Goal: Task Accomplishment & Management: Use online tool/utility

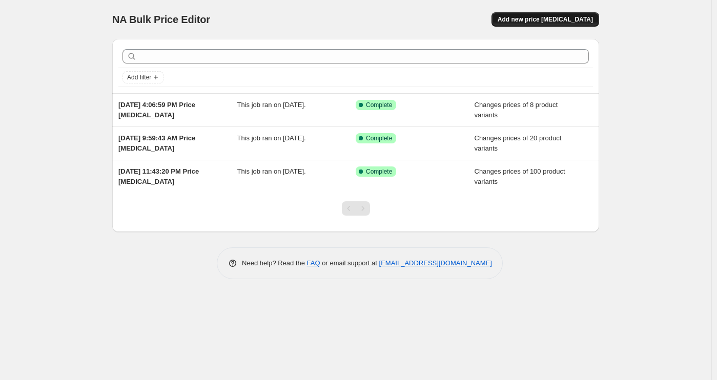
click at [556, 20] on span "Add new price change job" at bounding box center [544, 19] width 95 height 8
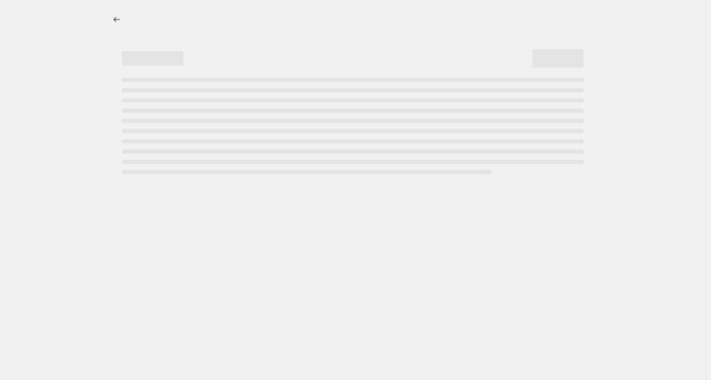
select select "percentage"
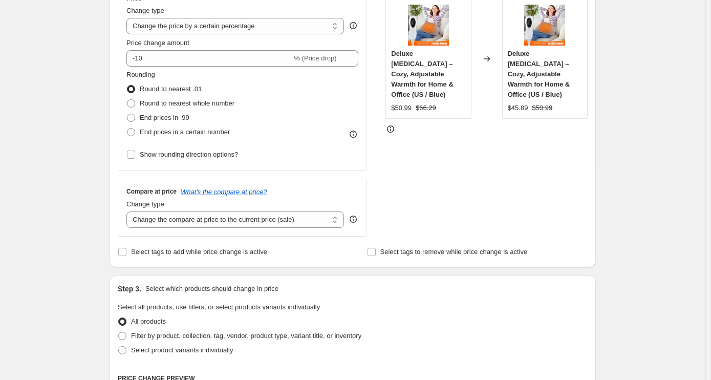
scroll to position [205, 0]
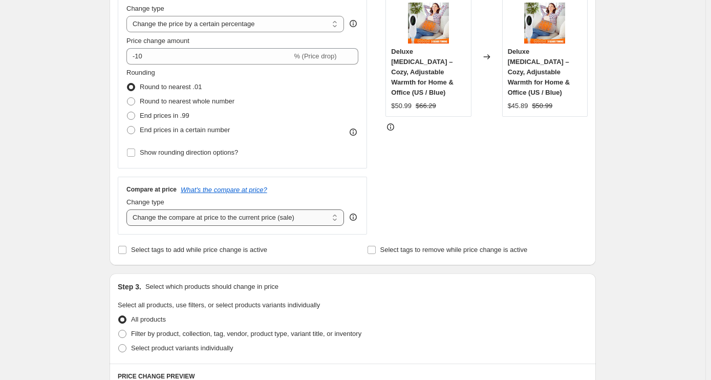
click at [307, 211] on select "Change the compare at price to the current price (sale) Change the compare at p…" at bounding box center [236, 217] width 218 height 16
click at [305, 157] on div "Rounding Round to nearest .01 Round to nearest whole number End prices in .99 E…" at bounding box center [243, 114] width 232 height 92
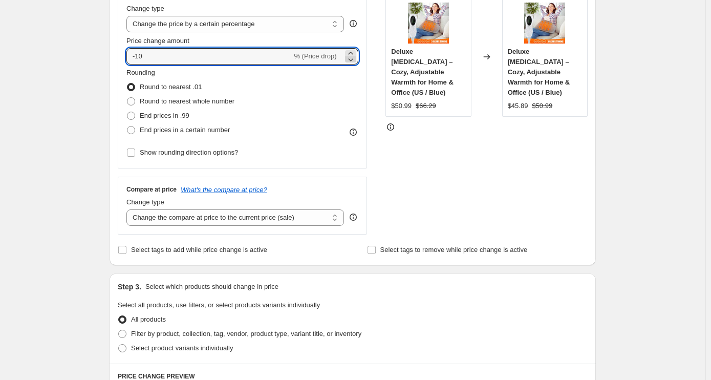
click at [353, 54] on icon at bounding box center [351, 59] width 10 height 10
type input "-11"
drag, startPoint x: 192, startPoint y: 53, endPoint x: 55, endPoint y: 48, distance: 136.3
click at [55, 53] on div "Create new price change job. This page is ready Create new price change job Dra…" at bounding box center [353, 315] width 706 height 1040
type input "50"
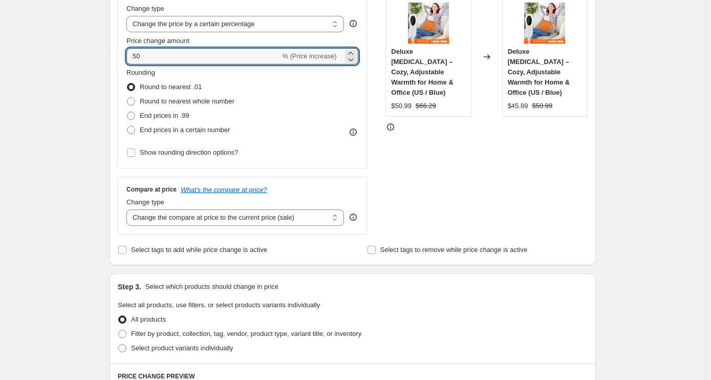
click at [419, 180] on div "STOREFRONT EXAMPLE Deluxe Electric Heating Pad – Cozy, Adjustable Warmth for Ho…" at bounding box center [487, 109] width 202 height 251
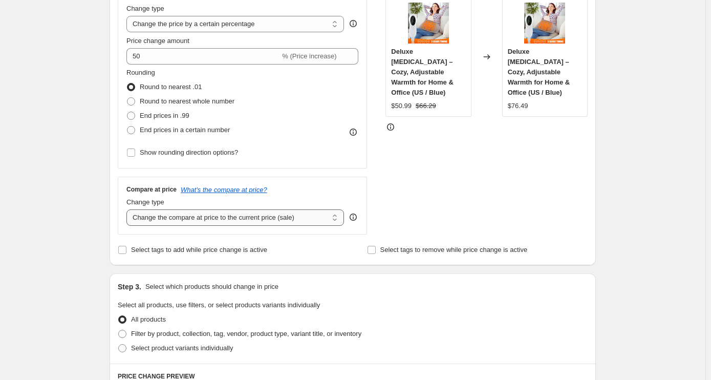
click at [324, 222] on select "Change the compare at price to the current price (sale) Change the compare at p…" at bounding box center [236, 217] width 218 height 16
select select "percentage"
click at [129, 209] on select "Change the compare at price to the current price (sale) Change the compare at p…" at bounding box center [236, 217] width 218 height 16
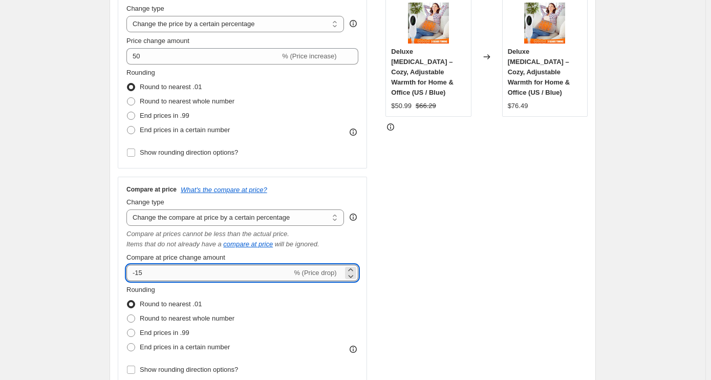
click at [217, 274] on input "-15" at bounding box center [209, 273] width 165 height 16
type input "-1"
type input "-50"
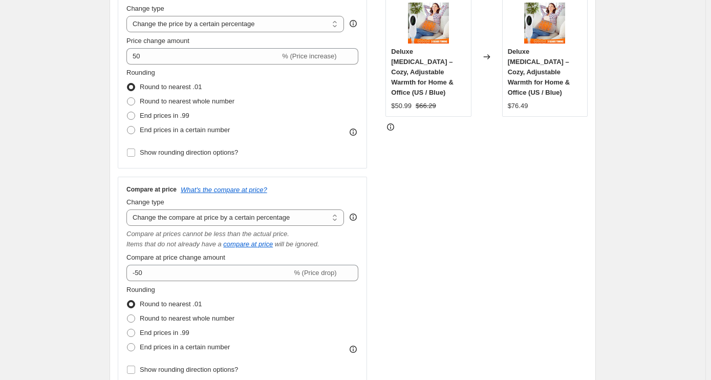
click at [418, 219] on div "STOREFRONT EXAMPLE Deluxe Electric Heating Pad – Cozy, Adjustable Warmth for Ho…" at bounding box center [487, 185] width 202 height 402
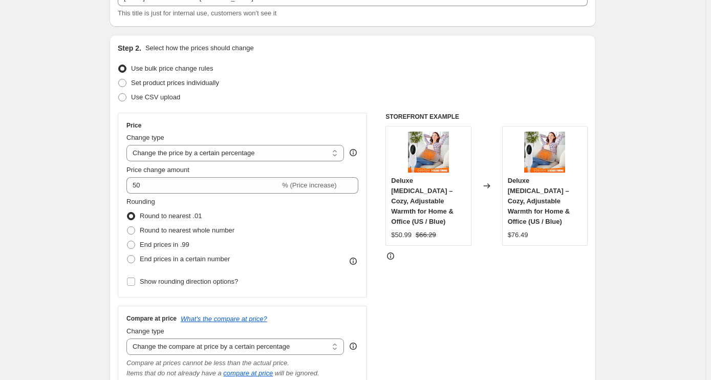
scroll to position [0, 0]
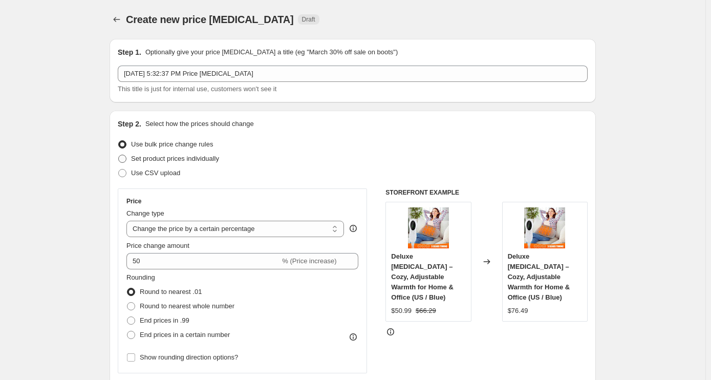
click at [135, 159] on span "Set product prices individually" at bounding box center [175, 159] width 88 height 8
click at [119, 155] on input "Set product prices individually" at bounding box center [118, 155] width 1 height 1
radio input "true"
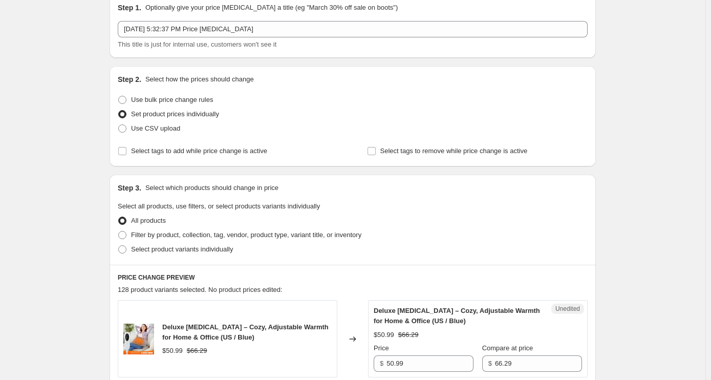
scroll to position [205, 0]
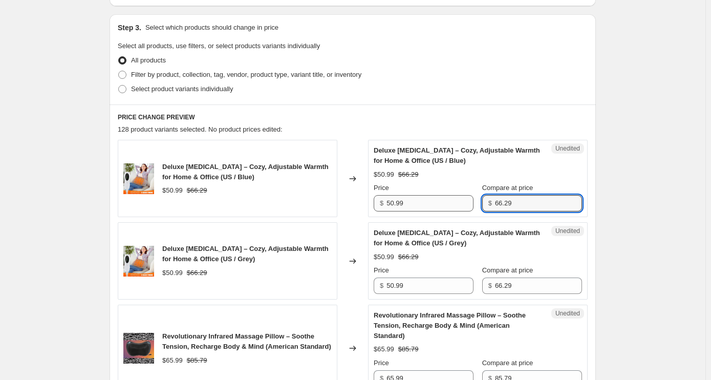
drag, startPoint x: 530, startPoint y: 198, endPoint x: 476, endPoint y: 199, distance: 53.8
click at [476, 199] on div "Price $ 50.99 Compare at price $ 66.29" at bounding box center [478, 197] width 208 height 29
type input "101.98"
click at [428, 86] on div "Select product variants individually" at bounding box center [353, 89] width 470 height 14
click at [284, 245] on span "Deluxe Electric Heating Pad – Cozy, Adjustable Warmth for Home & Office (US / G…" at bounding box center [245, 254] width 166 height 18
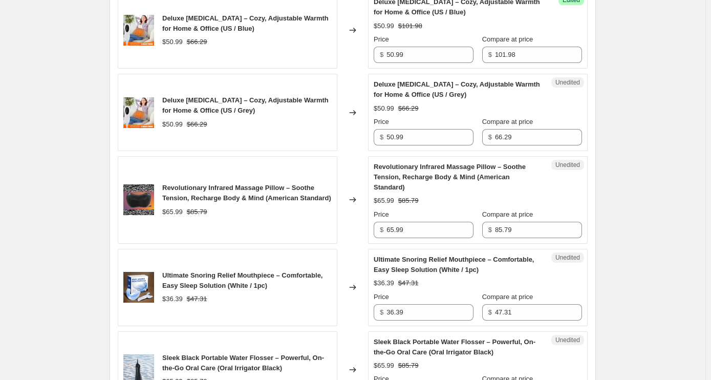
scroll to position [359, 0]
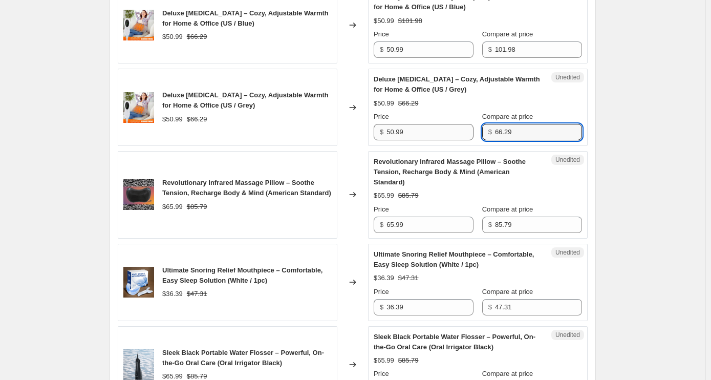
drag, startPoint x: 525, startPoint y: 135, endPoint x: 450, endPoint y: 134, distance: 74.8
click at [450, 134] on div "Price $ 50.99 Compare at price $ 66.29" at bounding box center [478, 126] width 208 height 29
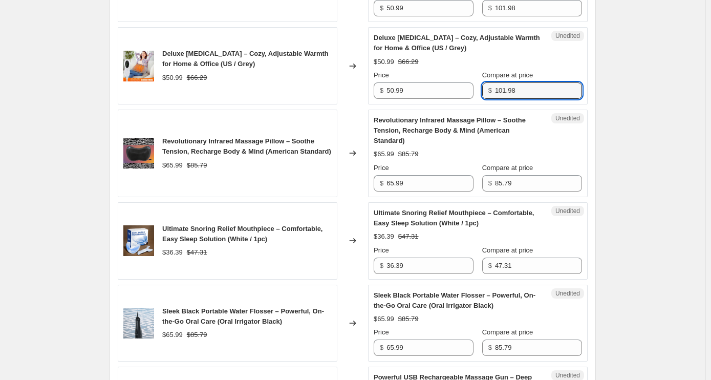
scroll to position [461, 0]
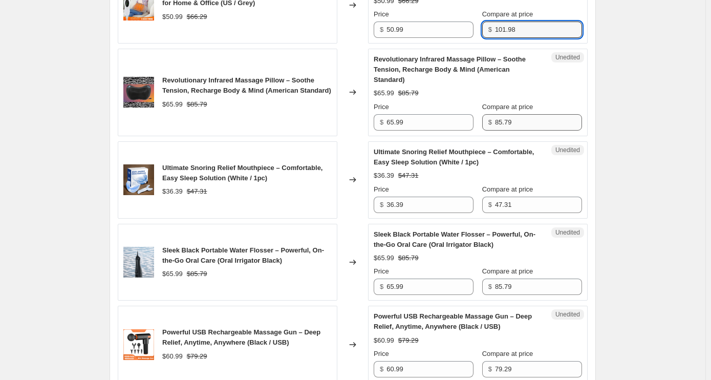
type input "101.98"
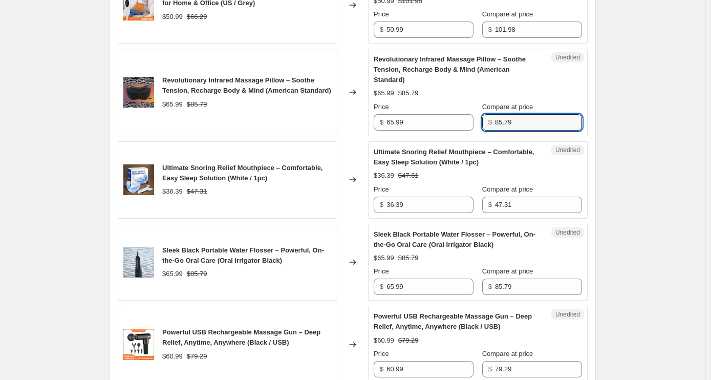
drag, startPoint x: 511, startPoint y: 112, endPoint x: 490, endPoint y: 113, distance: 21.0
click at [490, 114] on div "$ 85.79" at bounding box center [532, 122] width 100 height 16
drag, startPoint x: 541, startPoint y: 110, endPoint x: 471, endPoint y: 110, distance: 69.7
click at [471, 110] on div "Price $ 65.99 Compare at price $ 85.79" at bounding box center [478, 116] width 208 height 29
type input "131.98"
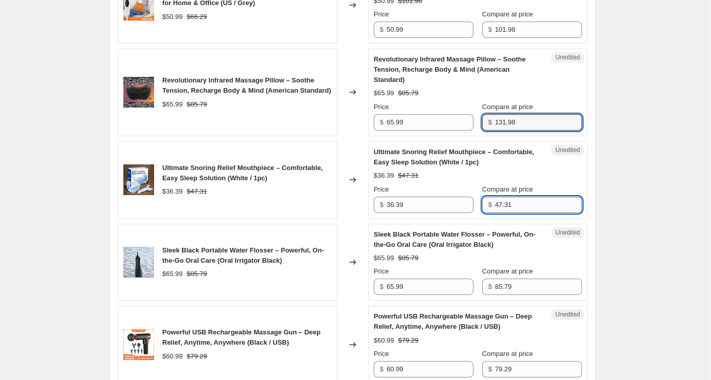
click at [520, 197] on input "47.31" at bounding box center [538, 205] width 87 height 16
drag, startPoint x: 515, startPoint y: 193, endPoint x: 479, endPoint y: 193, distance: 35.3
click at [479, 193] on div "Price $ 36.39 Compare at price $ 47.31" at bounding box center [478, 198] width 208 height 29
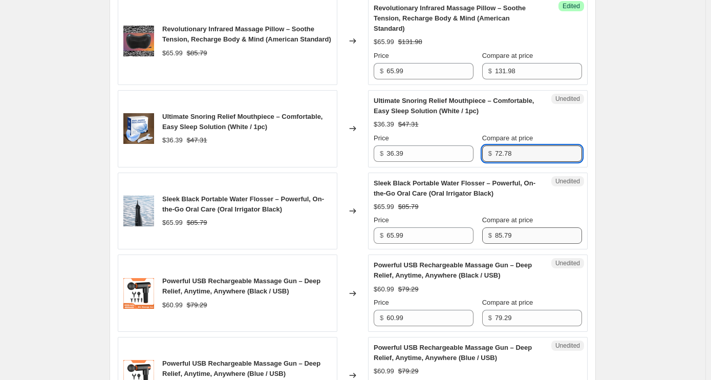
type input "72.78"
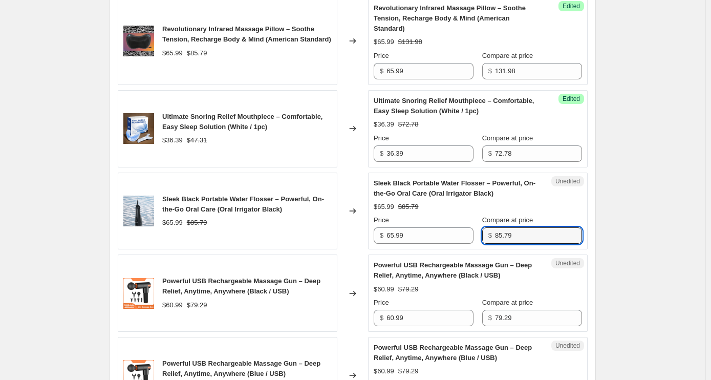
drag, startPoint x: 527, startPoint y: 225, endPoint x: 492, endPoint y: 229, distance: 35.6
click at [492, 229] on div "$ 85.79" at bounding box center [532, 235] width 100 height 16
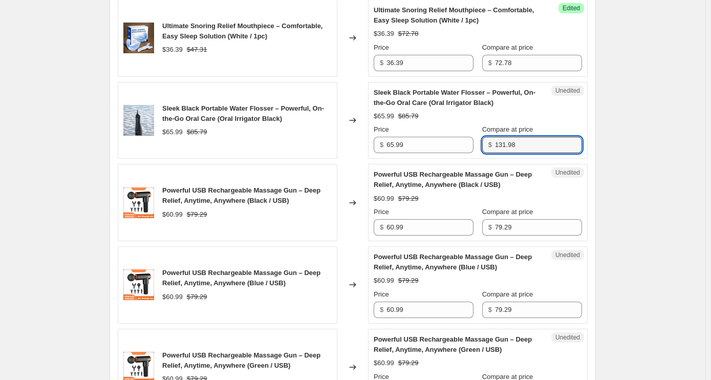
scroll to position [717, 0]
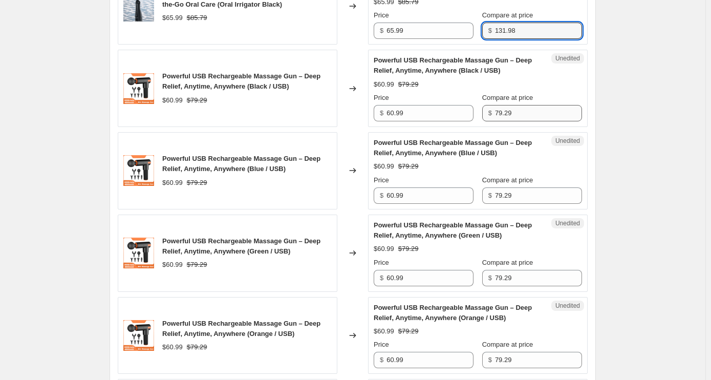
type input "131.98"
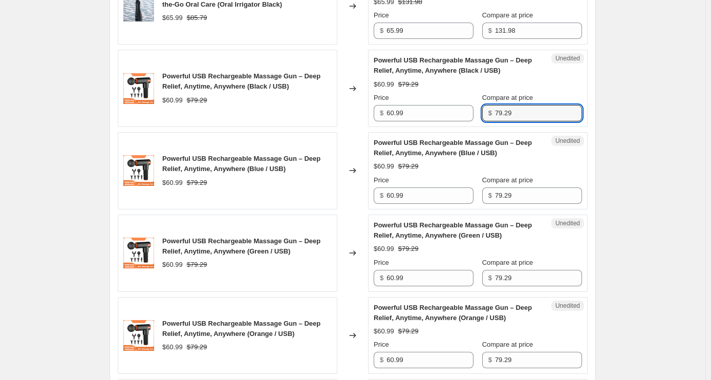
drag, startPoint x: 520, startPoint y: 105, endPoint x: 491, endPoint y: 103, distance: 28.8
click at [491, 105] on div "$ 79.29" at bounding box center [532, 113] width 100 height 16
type input "121.98"
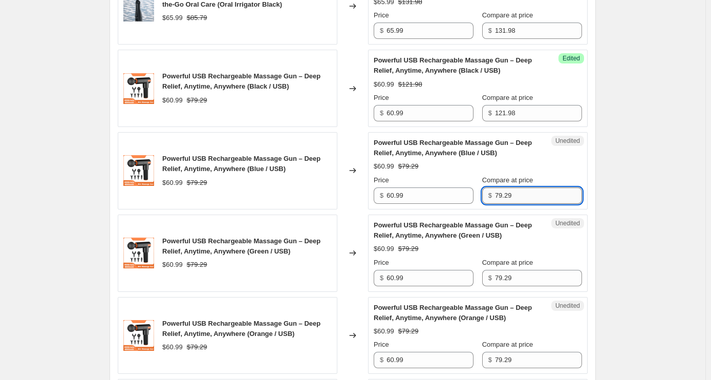
drag, startPoint x: 498, startPoint y: 186, endPoint x: 534, endPoint y: 185, distance: 36.4
click at [534, 187] on input "79.29" at bounding box center [538, 195] width 87 height 16
type input "121.98"
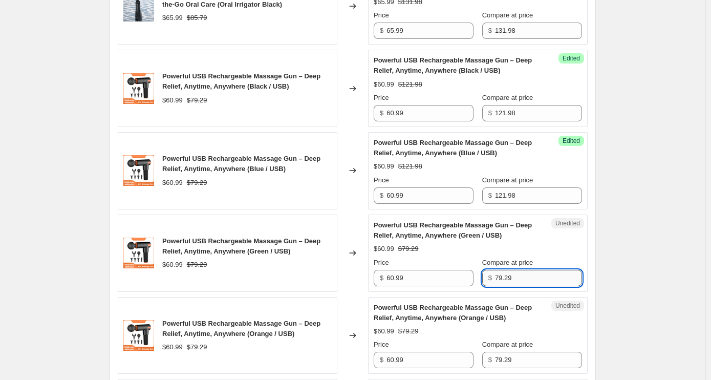
drag, startPoint x: 499, startPoint y: 265, endPoint x: 519, endPoint y: 265, distance: 20.0
click at [519, 270] on input "79.29" at bounding box center [538, 278] width 87 height 16
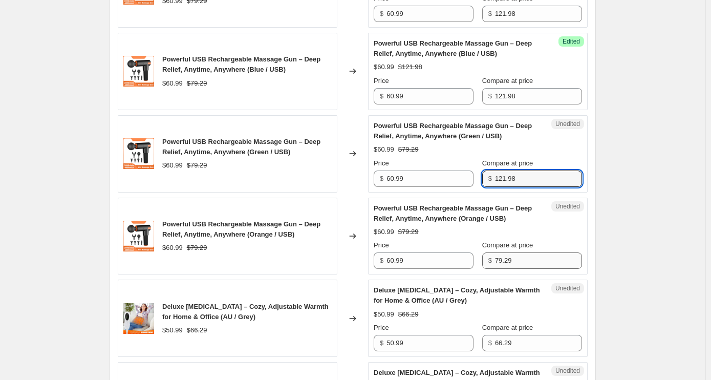
scroll to position [819, 0]
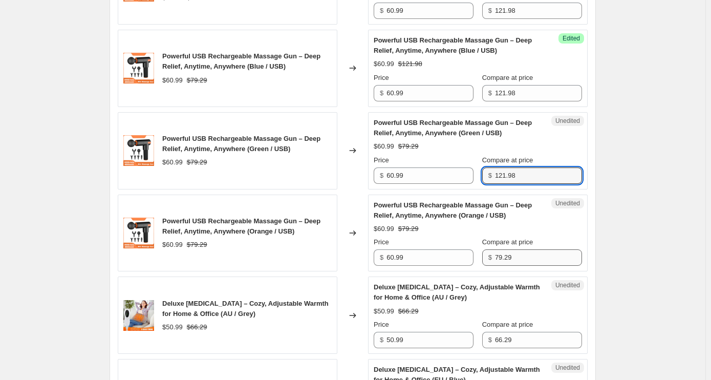
type input "121.98"
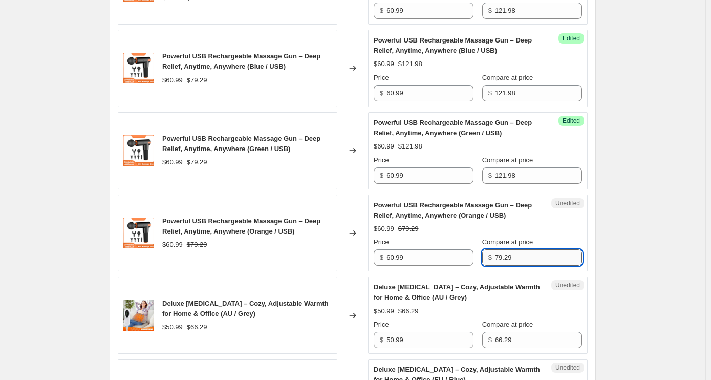
drag, startPoint x: 500, startPoint y: 247, endPoint x: 541, endPoint y: 247, distance: 41.0
click at [541, 249] on input "79.29" at bounding box center [538, 257] width 87 height 16
type input "7"
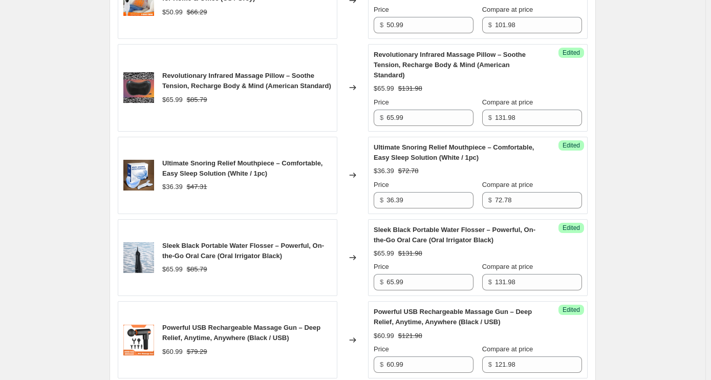
scroll to position [461, 0]
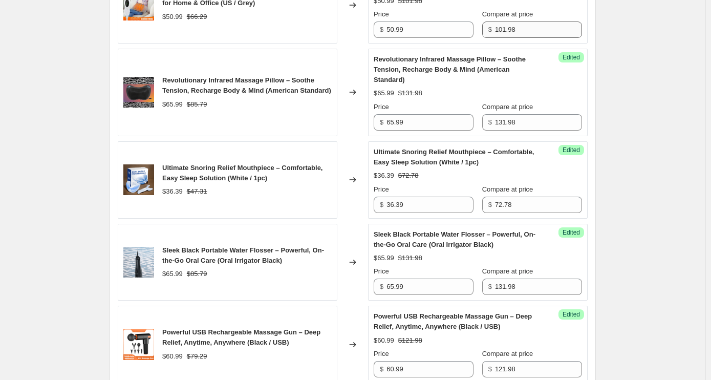
type input "121.98"
drag, startPoint x: 533, startPoint y: 31, endPoint x: 500, endPoint y: 32, distance: 32.8
click at [500, 32] on input "101.98" at bounding box center [538, 30] width 87 height 16
click at [495, 32] on div "$ 101.98" at bounding box center [532, 30] width 100 height 16
type input "1"
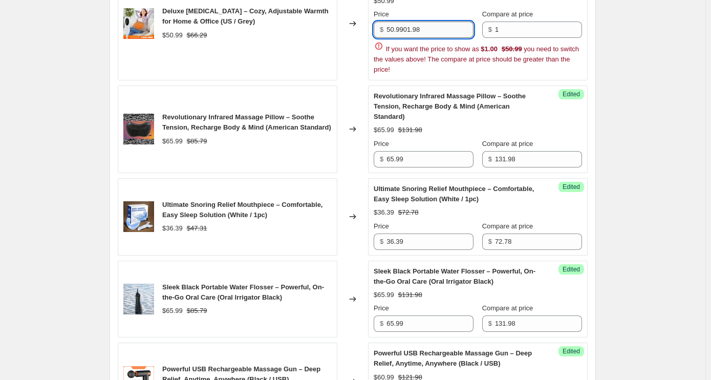
click at [426, 29] on input "50.9901.98" at bounding box center [430, 30] width 87 height 16
click at [390, 29] on input "50.9901.98" at bounding box center [430, 30] width 87 height 16
type input "50.99"
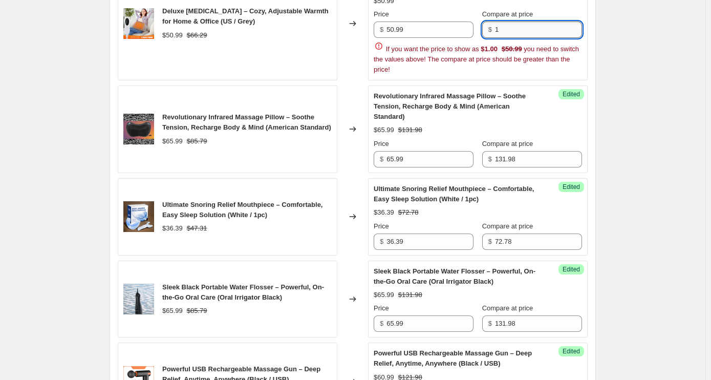
click at [504, 28] on input "1" at bounding box center [538, 30] width 87 height 16
type input "101.98"
click at [424, 29] on input "50.99" at bounding box center [430, 30] width 87 height 16
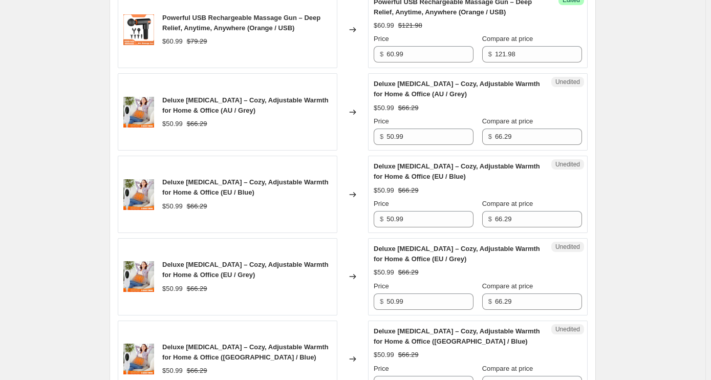
scroll to position [1024, 0]
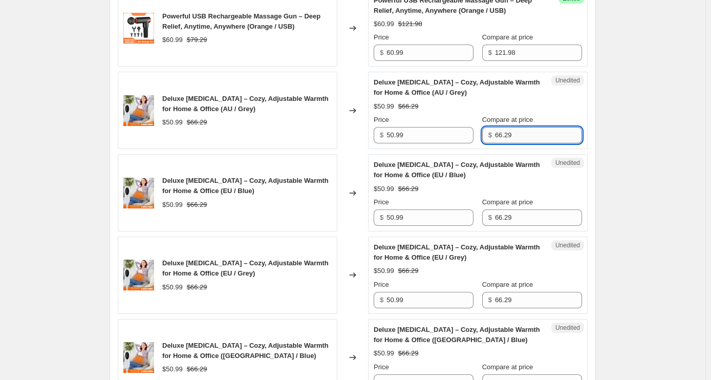
click at [520, 128] on input "66.29" at bounding box center [538, 135] width 87 height 16
type input "6"
drag, startPoint x: 520, startPoint y: 122, endPoint x: 467, endPoint y: 122, distance: 52.8
click at [467, 122] on div "Price $ 50.99 Compare at price $ 101.98" at bounding box center [478, 129] width 208 height 29
type input "101.98"
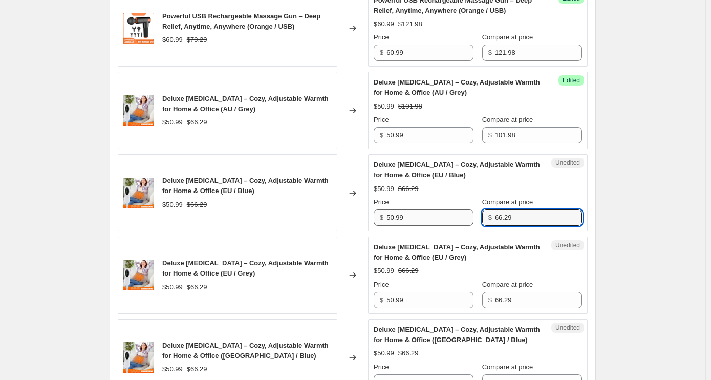
drag, startPoint x: 518, startPoint y: 207, endPoint x: 475, endPoint y: 204, distance: 43.6
click at [475, 204] on div "Price $ 50.99 Compare at price $ 66.29" at bounding box center [478, 211] width 208 height 29
paste input "101.98"
type input "101.98"
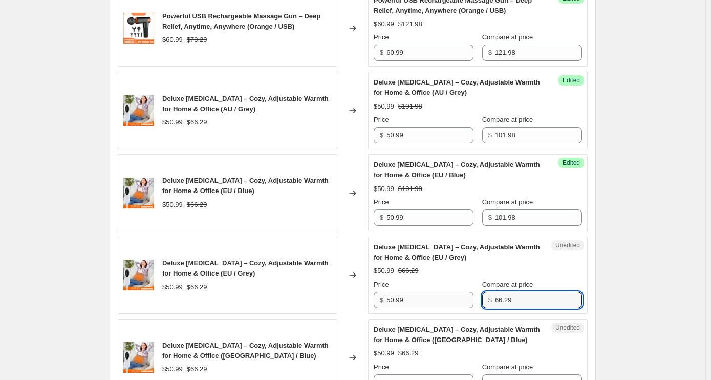
drag, startPoint x: 522, startPoint y: 289, endPoint x: 473, endPoint y: 284, distance: 48.9
click at [472, 284] on div "Price $ 50.99 Compare at price $ 66.29" at bounding box center [478, 294] width 208 height 29
paste input "101.98"
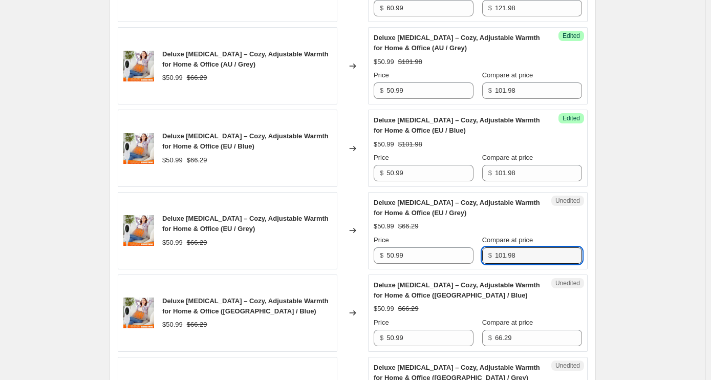
scroll to position [1178, 0]
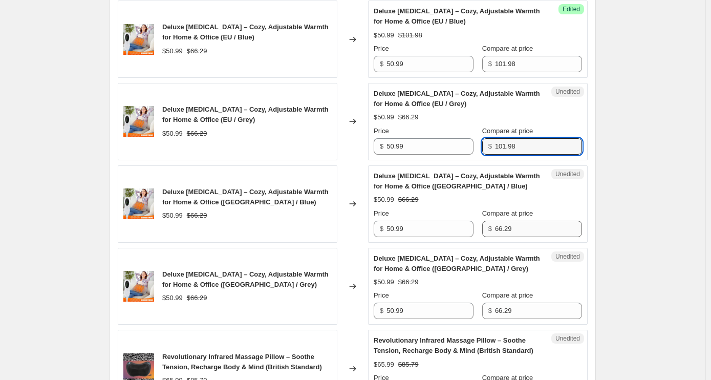
type input "101.98"
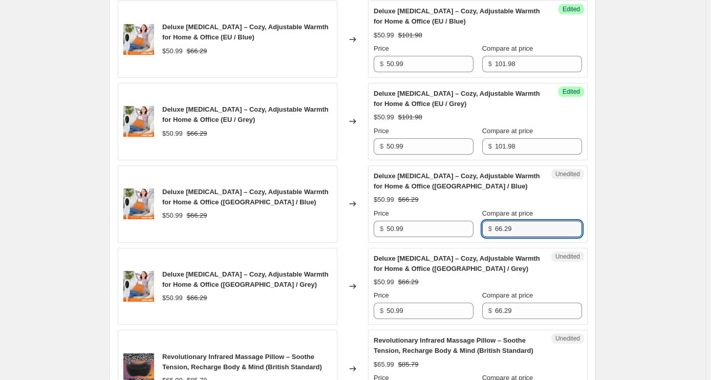
drag, startPoint x: 533, startPoint y: 219, endPoint x: 477, endPoint y: 213, distance: 55.7
click at [477, 213] on div "Price $ 50.99 Compare at price $ 66.29" at bounding box center [478, 222] width 208 height 29
paste input "101.98"
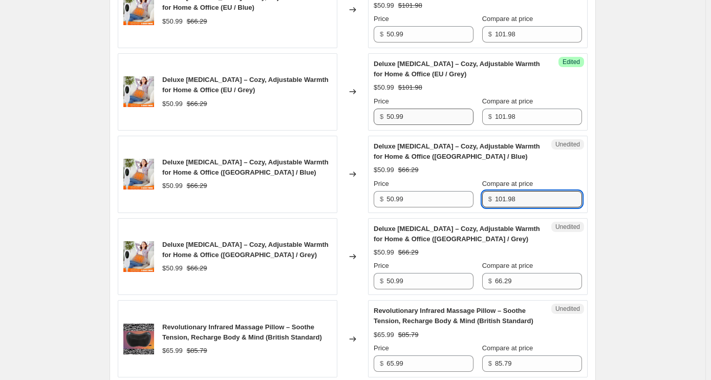
scroll to position [1280, 0]
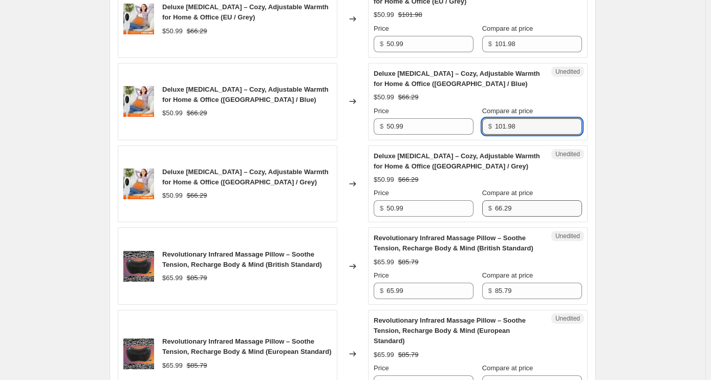
type input "101.98"
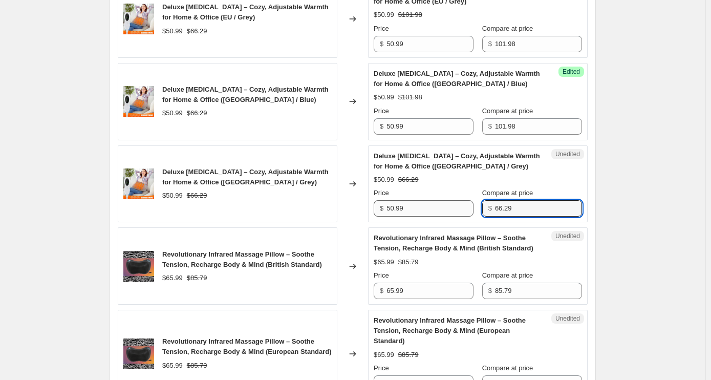
drag, startPoint x: 525, startPoint y: 197, endPoint x: 444, endPoint y: 192, distance: 81.6
click at [444, 192] on div "Price $ 50.99 Compare at price $ 66.29" at bounding box center [478, 202] width 208 height 29
paste input "101.98"
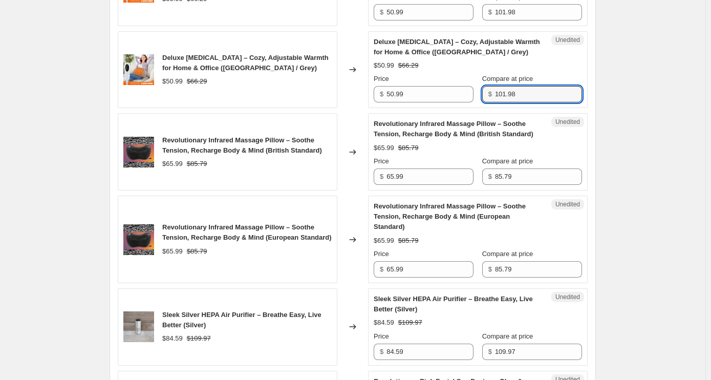
scroll to position [1434, 0]
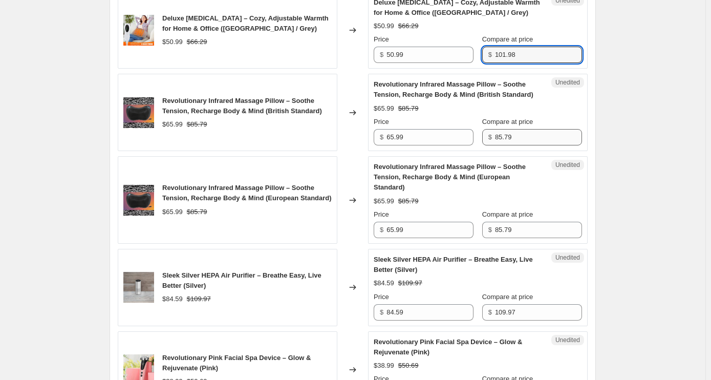
type input "101.98"
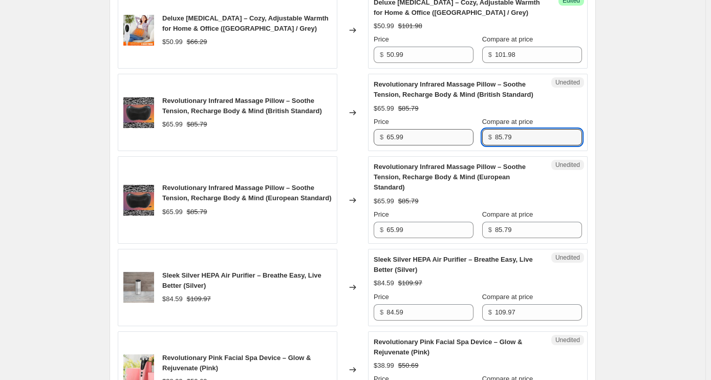
drag, startPoint x: 539, startPoint y: 124, endPoint x: 463, endPoint y: 124, distance: 75.8
click at [463, 124] on div "Price $ 65.99 Compare at price $ 85.79" at bounding box center [478, 131] width 208 height 29
type input "131.98"
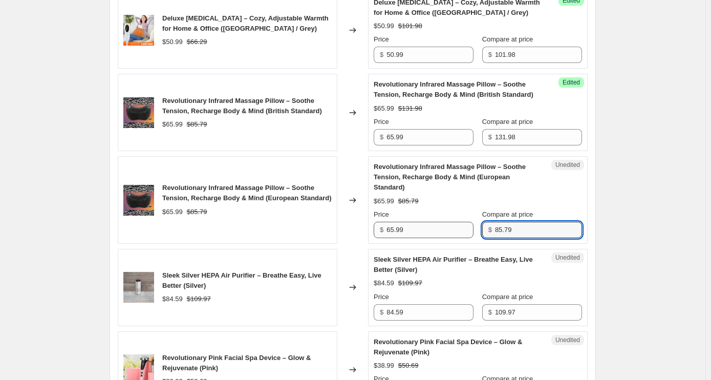
drag, startPoint x: 517, startPoint y: 206, endPoint x: 461, endPoint y: 200, distance: 56.2
click at [461, 209] on div "Price $ 65.99 Compare at price $ 85.79" at bounding box center [478, 223] width 208 height 29
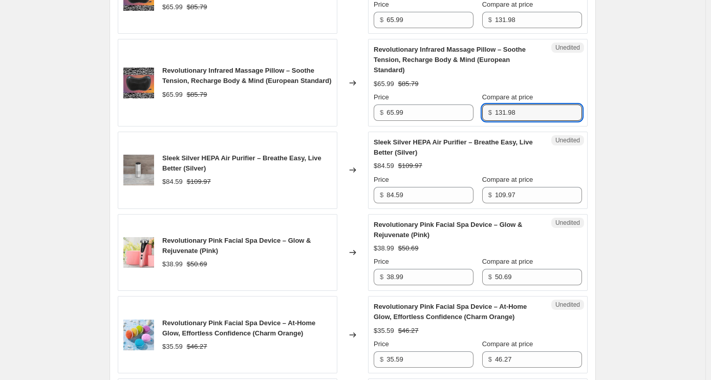
scroll to position [1588, 0]
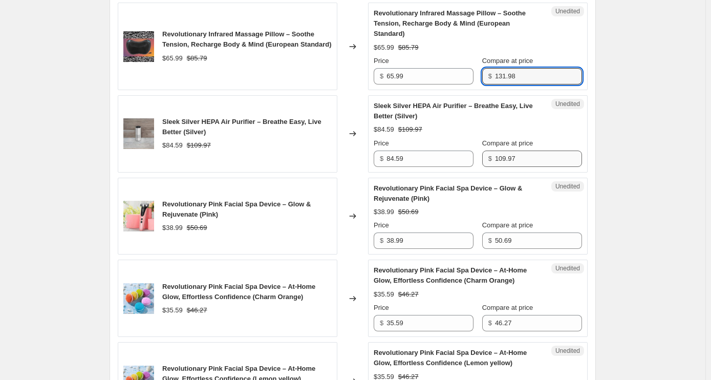
type input "131.98"
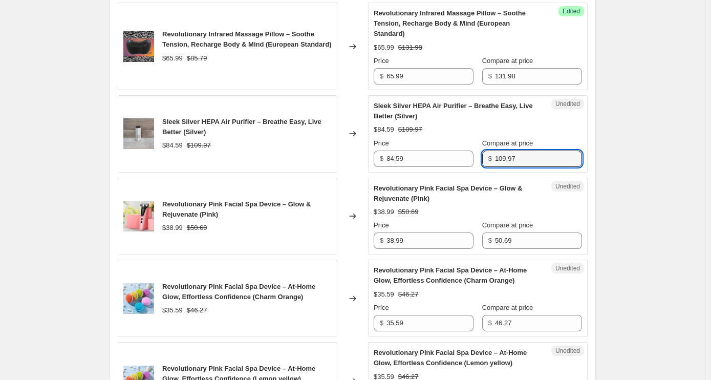
drag, startPoint x: 519, startPoint y: 138, endPoint x: 478, endPoint y: 134, distance: 40.7
click at [478, 138] on div "Price $ 84.59 Compare at price $ 109.97" at bounding box center [478, 152] width 208 height 29
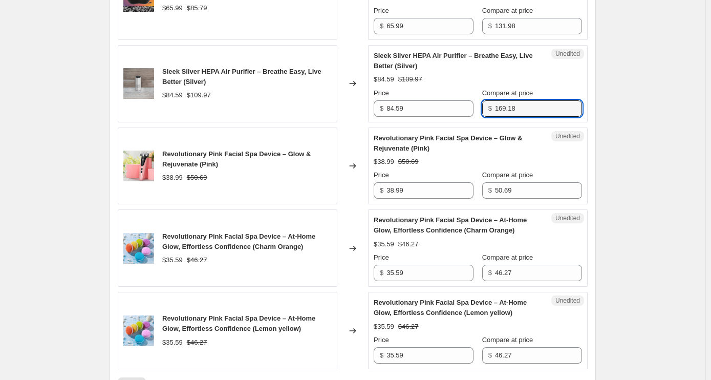
scroll to position [1792, 0]
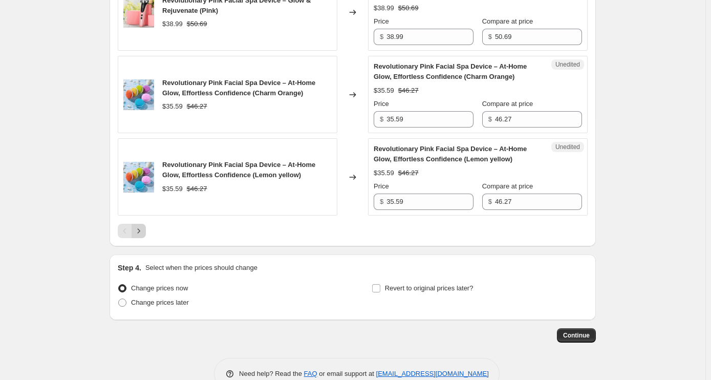
type input "169.18"
click at [140, 226] on icon "Next" at bounding box center [139, 231] width 10 height 10
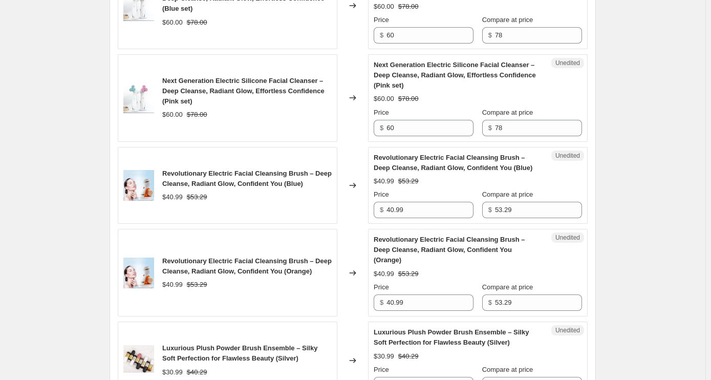
scroll to position [1833, 0]
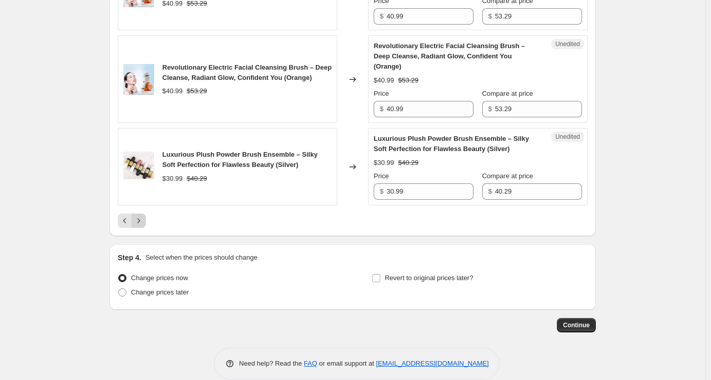
click at [143, 216] on icon "Next" at bounding box center [139, 221] width 10 height 10
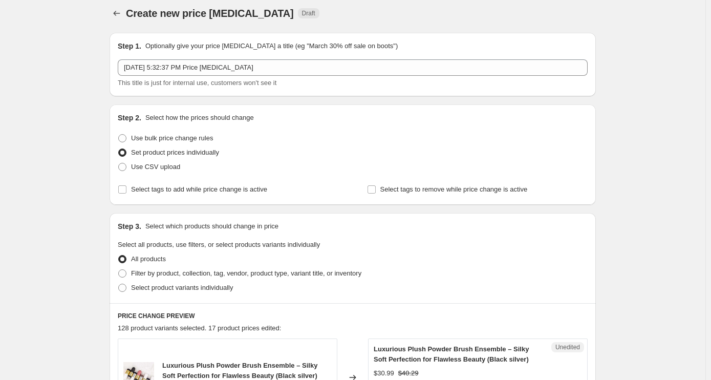
scroll to position [0, 0]
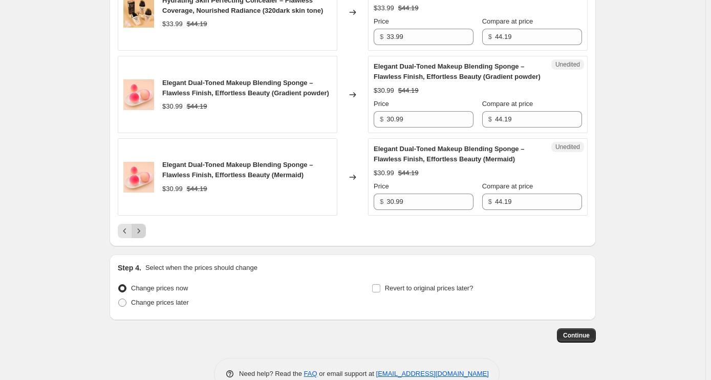
click at [140, 228] on icon "Next" at bounding box center [139, 230] width 3 height 5
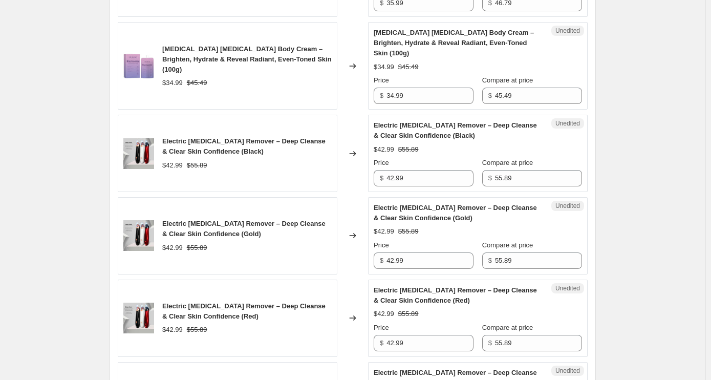
scroll to position [1075, 0]
drag, startPoint x: 527, startPoint y: 86, endPoint x: 445, endPoint y: 80, distance: 82.6
click at [445, 80] on div "Price $ 34.99 Compare at price $ 45.49" at bounding box center [478, 89] width 208 height 29
type input "69.98"
drag, startPoint x: 513, startPoint y: 165, endPoint x: 454, endPoint y: 164, distance: 58.9
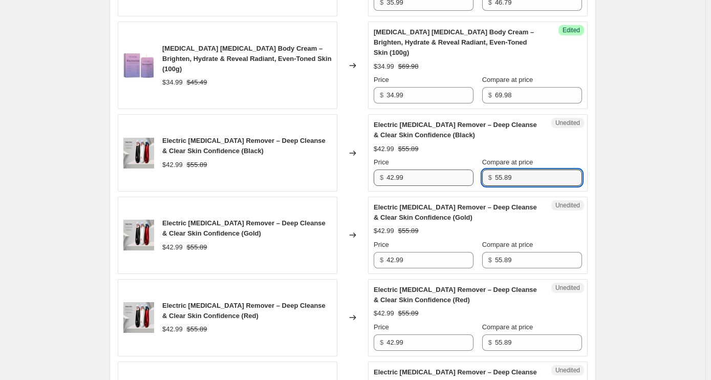
click at [454, 164] on div "Price $ 42.99 Compare at price $ 55.89" at bounding box center [478, 171] width 208 height 29
type input "85.98"
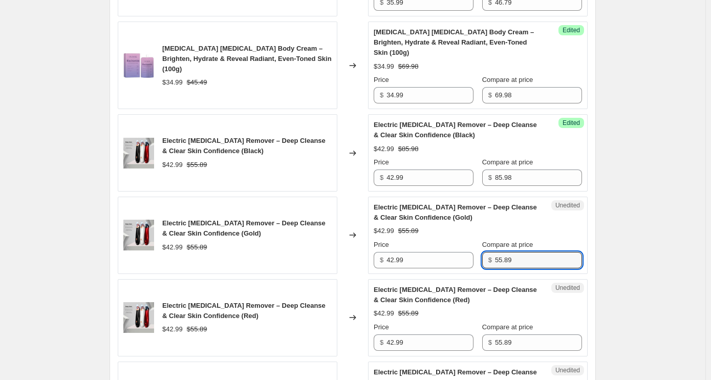
drag, startPoint x: 524, startPoint y: 248, endPoint x: 482, endPoint y: 248, distance: 42.5
click at [482, 248] on div "Price $ 42.99 Compare at price $ 55.89" at bounding box center [478, 254] width 208 height 29
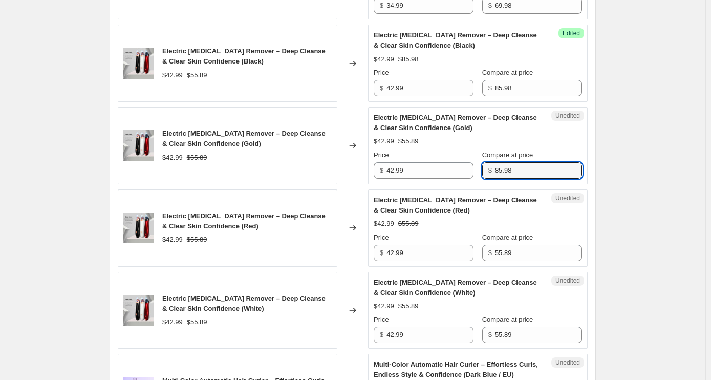
scroll to position [1177, 0]
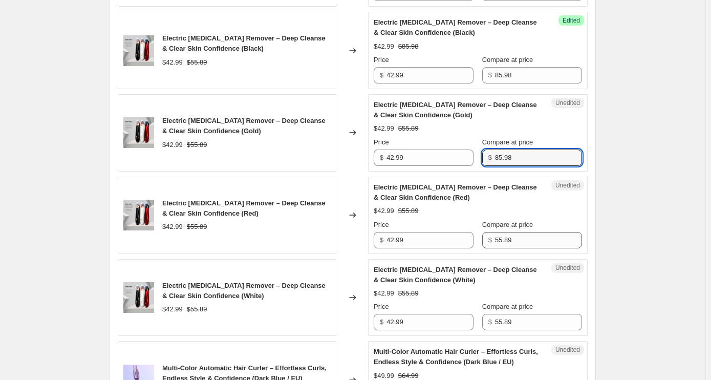
type input "85.98"
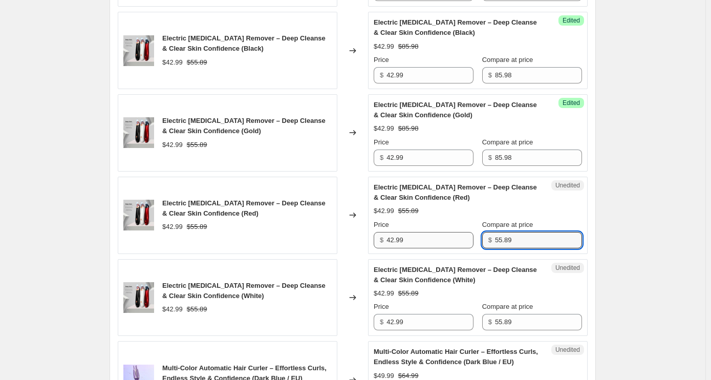
drag, startPoint x: 518, startPoint y: 225, endPoint x: 465, endPoint y: 227, distance: 53.8
click at [465, 227] on div "Price $ 42.99 Compare at price $ 55.89" at bounding box center [478, 234] width 208 height 29
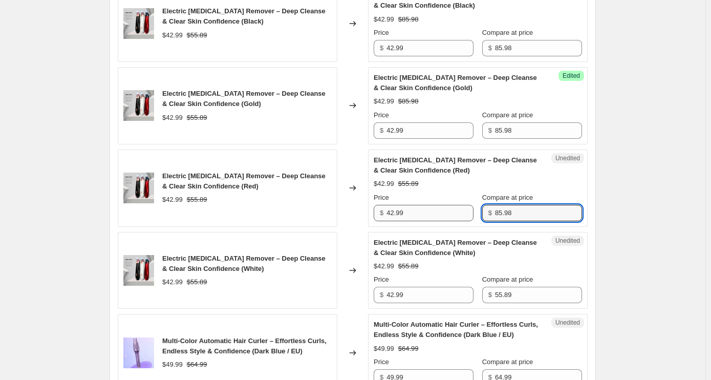
scroll to position [1228, 0]
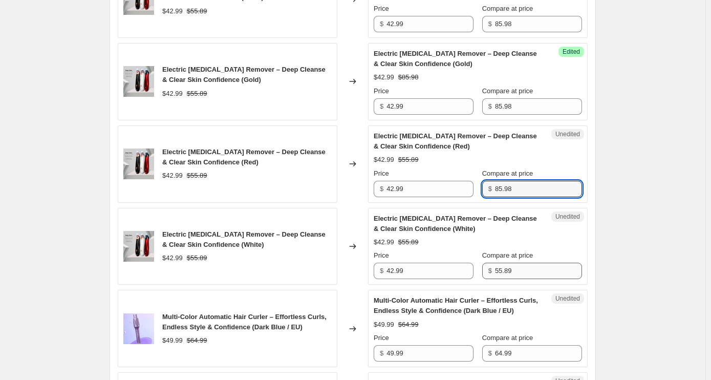
type input "85.98"
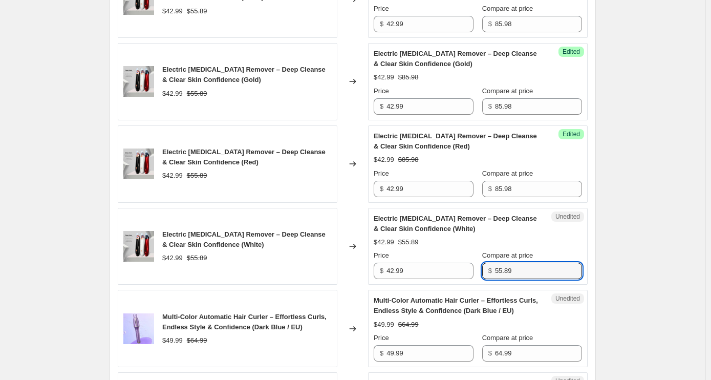
drag, startPoint x: 518, startPoint y: 256, endPoint x: 477, endPoint y: 255, distance: 41.0
click at [477, 255] on div "Price $ 42.99 Compare at price $ 55.89" at bounding box center [478, 264] width 208 height 29
type input "9"
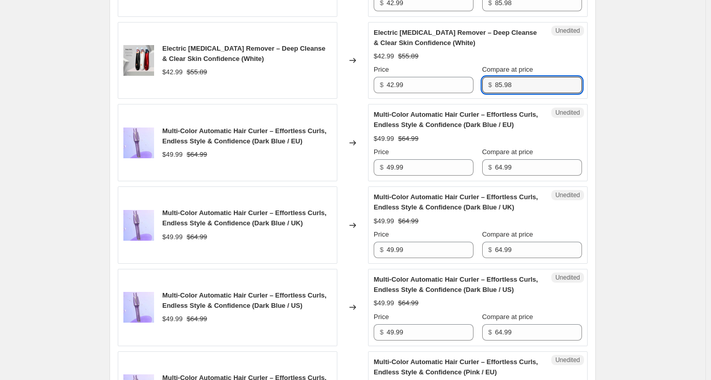
scroll to position [1433, 0]
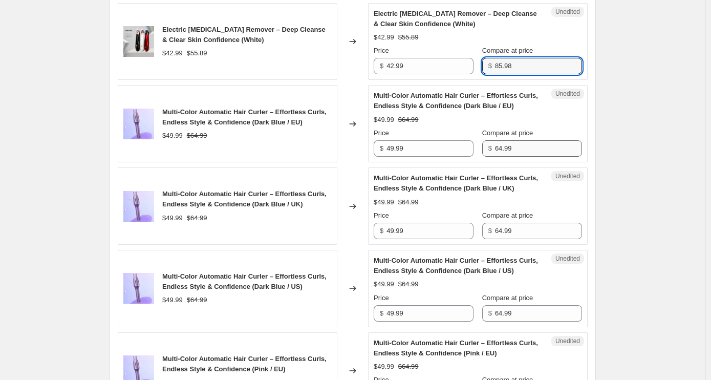
type input "85.98"
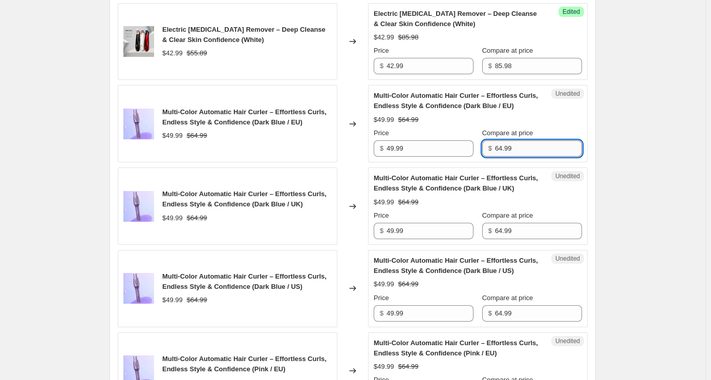
drag, startPoint x: 519, startPoint y: 137, endPoint x: 513, endPoint y: 137, distance: 6.1
click at [513, 140] on input "64.99" at bounding box center [538, 148] width 87 height 16
drag, startPoint x: 516, startPoint y: 137, endPoint x: 476, endPoint y: 133, distance: 40.7
click at [476, 133] on div "Price $ 49.99 Compare at price $ 64.99" at bounding box center [478, 142] width 208 height 29
type input "99.98"
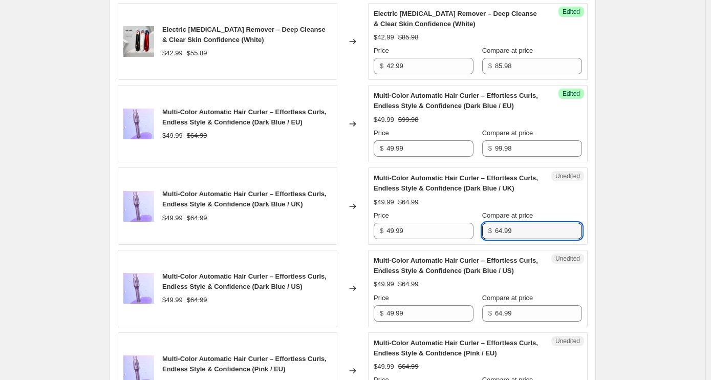
drag, startPoint x: 521, startPoint y: 221, endPoint x: 481, endPoint y: 218, distance: 40.1
click at [481, 218] on div "Price $ 49.99 Compare at price $ 64.99" at bounding box center [478, 225] width 208 height 29
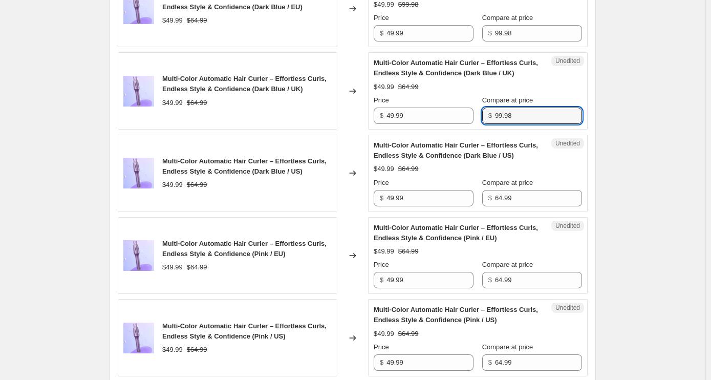
scroll to position [1587, 0]
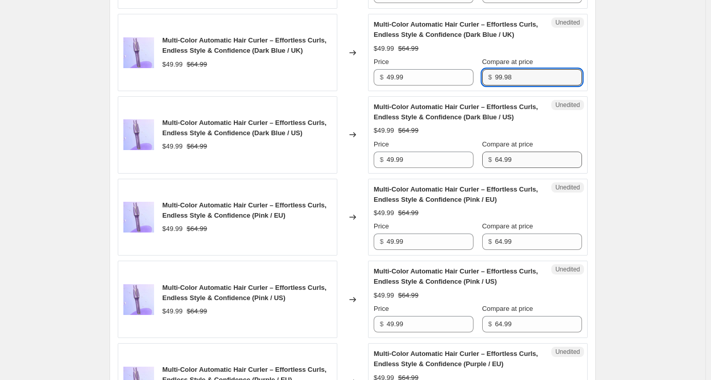
type input "99.98"
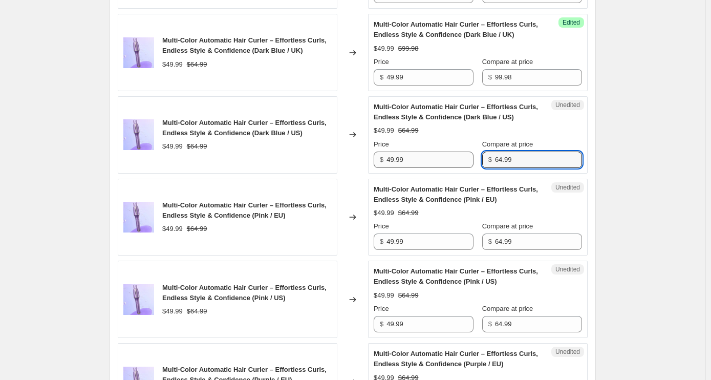
drag, startPoint x: 530, startPoint y: 145, endPoint x: 433, endPoint y: 147, distance: 96.3
click at [433, 147] on div "Price $ 49.99 Compare at price $ 64.99" at bounding box center [478, 153] width 208 height 29
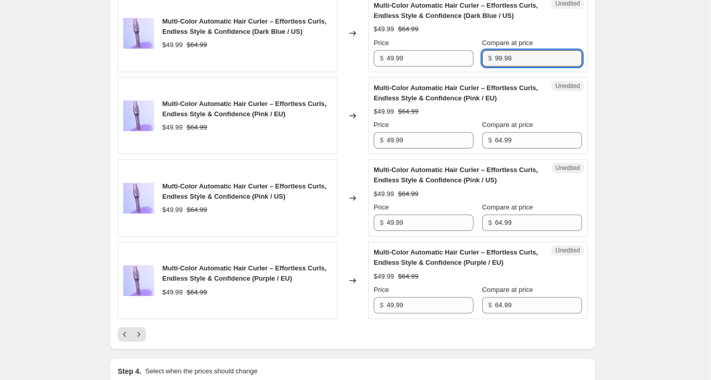
scroll to position [1689, 0]
type input "99.98"
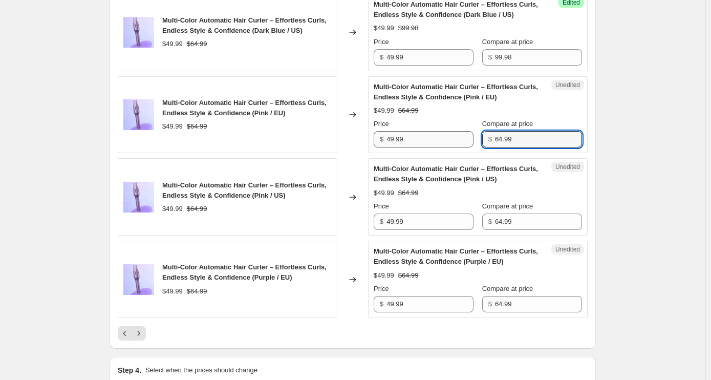
drag, startPoint x: 516, startPoint y: 127, endPoint x: 453, endPoint y: 128, distance: 62.5
click at [453, 128] on div "Price $ 49.99 Compare at price $ 64.99" at bounding box center [478, 133] width 208 height 29
type input "99.98"
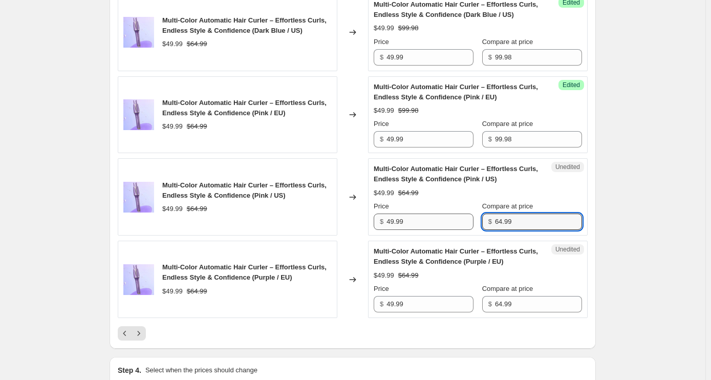
drag, startPoint x: 484, startPoint y: 201, endPoint x: 432, endPoint y: 202, distance: 51.7
click at [427, 201] on div "Price $ 49.99 Compare at price $ 64.99" at bounding box center [478, 215] width 208 height 29
type input "99.98"
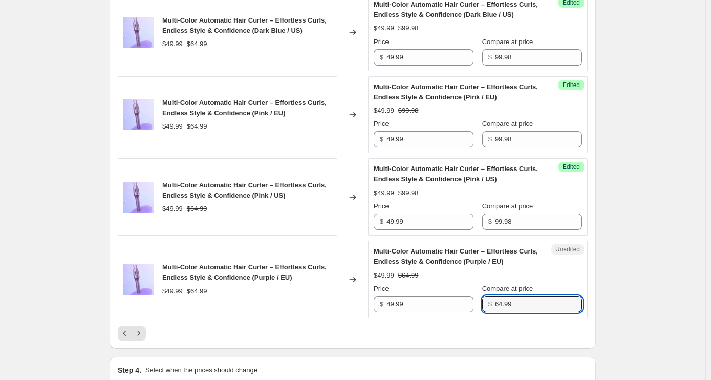
drag, startPoint x: 518, startPoint y: 290, endPoint x: 486, endPoint y: 284, distance: 33.4
click at [483, 284] on div "Price $ 49.99 Compare at price $ 64.99" at bounding box center [478, 298] width 208 height 29
type input "99.98"
click at [144, 328] on icon "Next" at bounding box center [139, 333] width 10 height 10
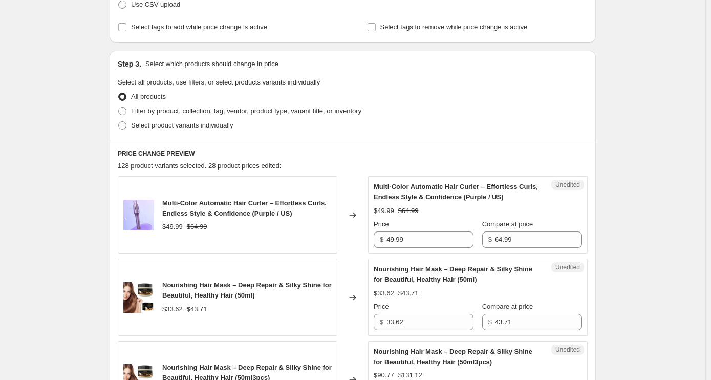
scroll to position [153, 0]
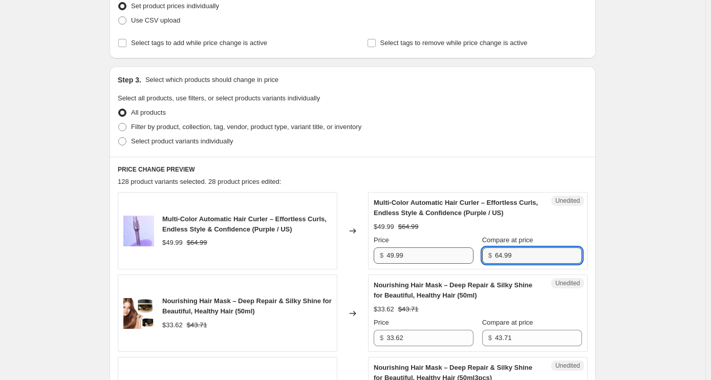
drag, startPoint x: 521, startPoint y: 256, endPoint x: 447, endPoint y: 249, distance: 74.6
click at [447, 249] on div "Price $ 49.99 Compare at price $ 64.99" at bounding box center [478, 249] width 208 height 29
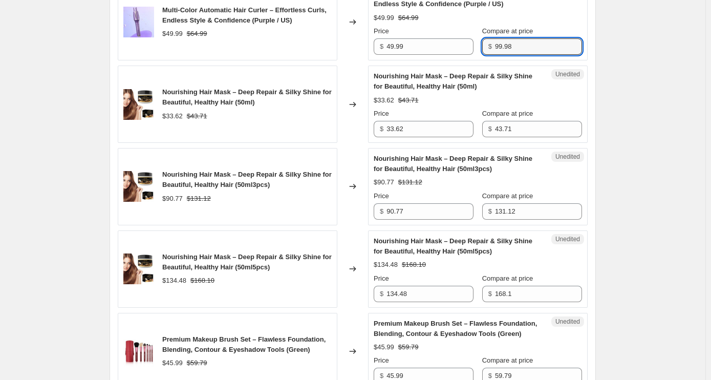
scroll to position [357, 0]
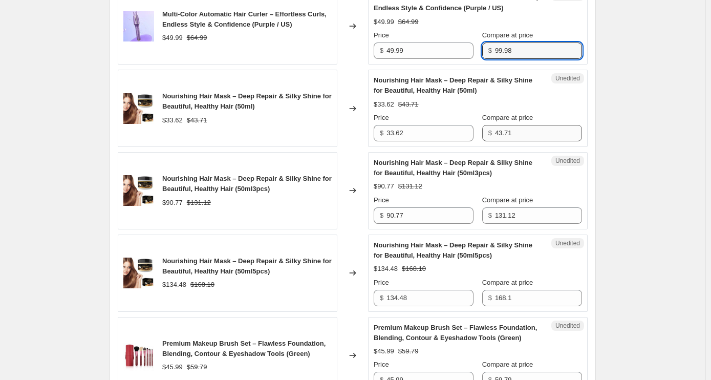
type input "99.98"
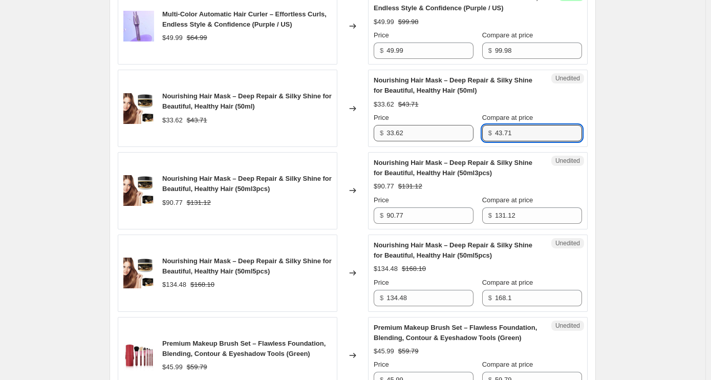
drag, startPoint x: 528, startPoint y: 134, endPoint x: 419, endPoint y: 133, distance: 108.6
click at [419, 133] on div "Price $ 33.62 Compare at price $ 43.71" at bounding box center [478, 127] width 208 height 29
type input "67.24"
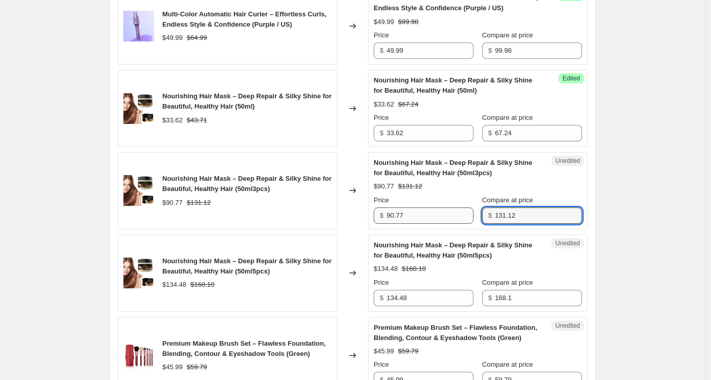
drag, startPoint x: 524, startPoint y: 219, endPoint x: 469, endPoint y: 216, distance: 54.9
click at [469, 216] on div "Price $ 90.77 Compare at price $ 131.12" at bounding box center [478, 209] width 208 height 29
type input "201.72"
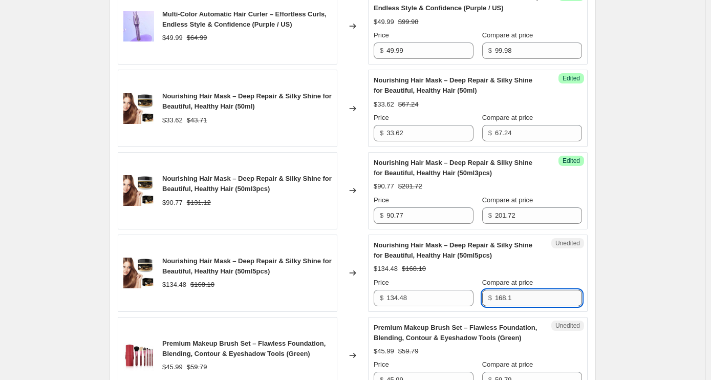
click at [513, 300] on input "168.1" at bounding box center [538, 298] width 87 height 16
drag, startPoint x: 551, startPoint y: 298, endPoint x: 454, endPoint y: 286, distance: 97.5
click at [454, 286] on div "Price $ 134.48 Compare at price $ 168.1" at bounding box center [478, 292] width 208 height 29
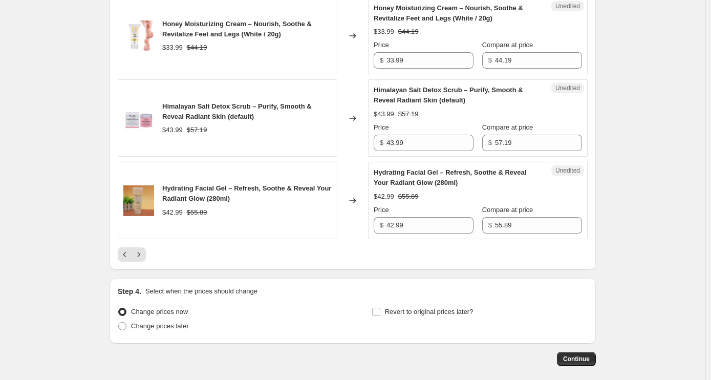
scroll to position [1792, 0]
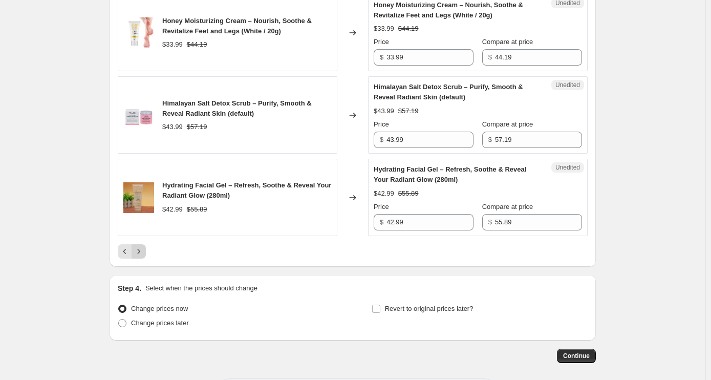
type input "336.2"
click at [144, 246] on icon "Next" at bounding box center [139, 251] width 10 height 10
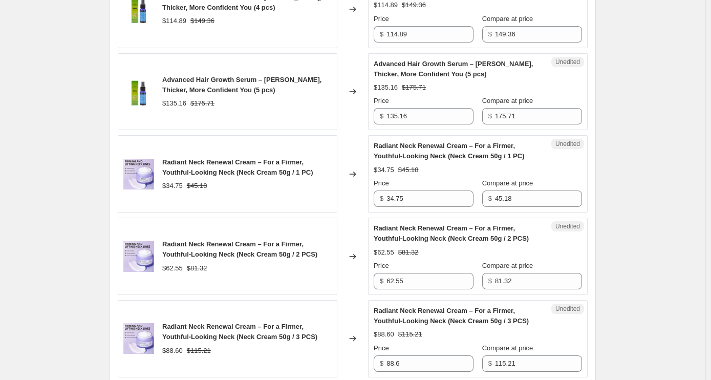
scroll to position [1075, 0]
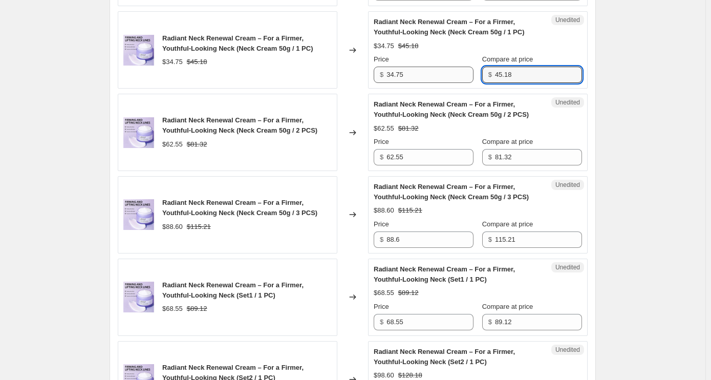
drag, startPoint x: 527, startPoint y: 72, endPoint x: 443, endPoint y: 71, distance: 84.0
click at [443, 71] on div "Price $ 34.75 Compare at price $ 45.18" at bounding box center [478, 68] width 208 height 29
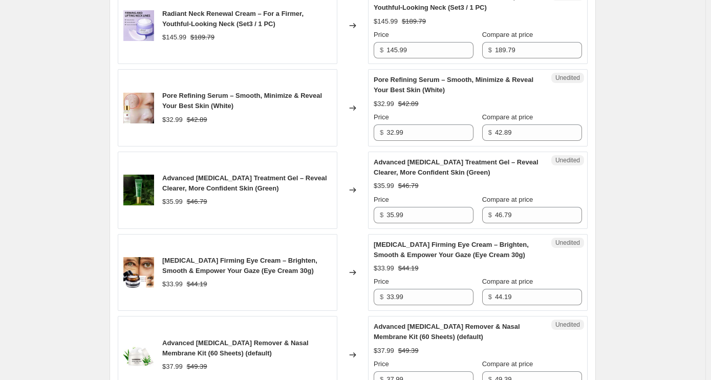
scroll to position [1638, 0]
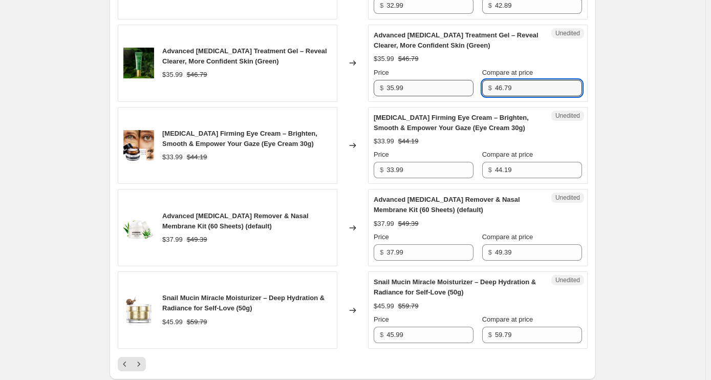
drag, startPoint x: 537, startPoint y: 87, endPoint x: 469, endPoint y: 83, distance: 68.2
click at [469, 83] on div "Price $ 35.99 Compare at price $ 46.79" at bounding box center [478, 82] width 208 height 29
type input "71.98"
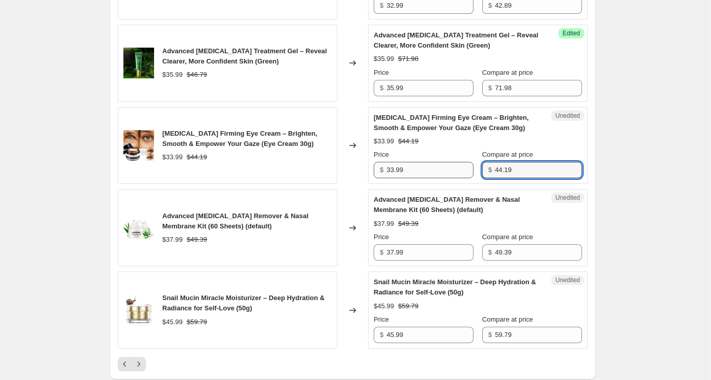
click at [474, 166] on div "Price $ 33.99 Compare at price $ 44.19" at bounding box center [478, 164] width 208 height 29
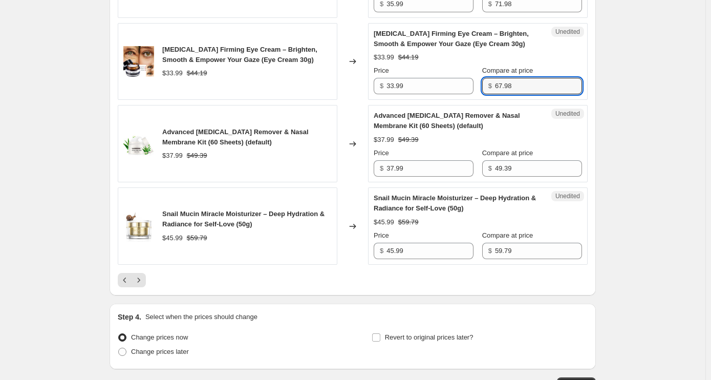
scroll to position [1740, 0]
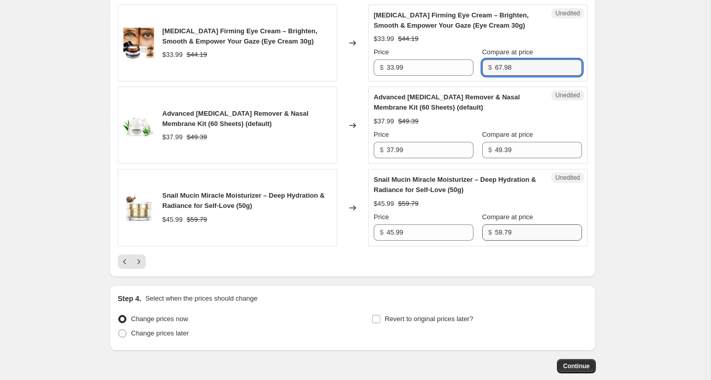
type input "67.98"
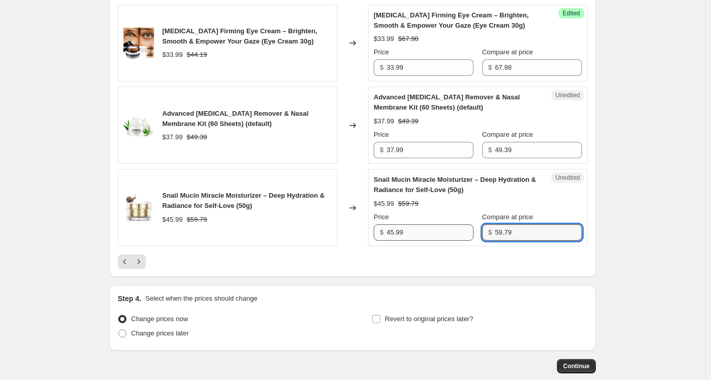
drag, startPoint x: 518, startPoint y: 228, endPoint x: 460, endPoint y: 229, distance: 57.9
click at [460, 229] on div "Price $ 45.99 Compare at price $ 59.79" at bounding box center [478, 226] width 208 height 29
type input "91.98"
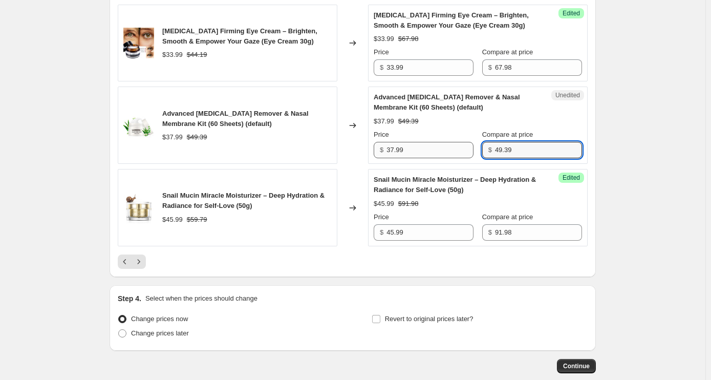
drag, startPoint x: 536, startPoint y: 151, endPoint x: 451, endPoint y: 149, distance: 85.0
click at [451, 149] on div "Price $ 37.99 Compare at price $ 49.39" at bounding box center [478, 144] width 208 height 29
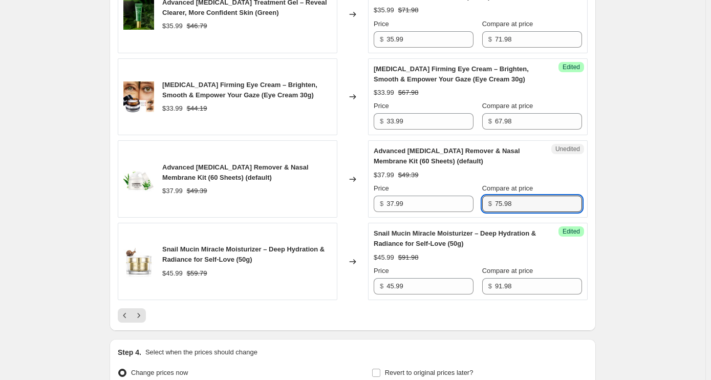
scroll to position [1792, 0]
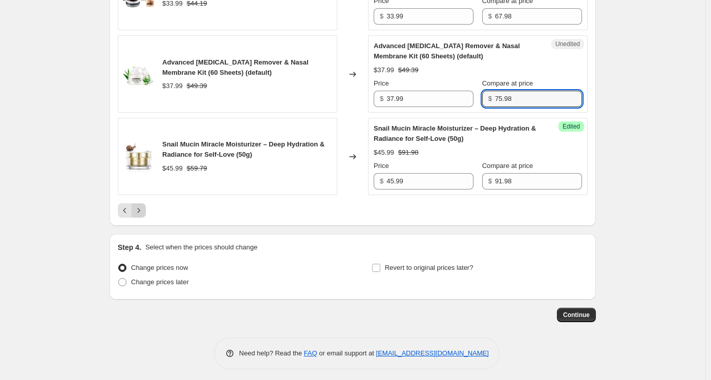
type input "75.98"
click at [142, 208] on icon "Next" at bounding box center [139, 210] width 10 height 10
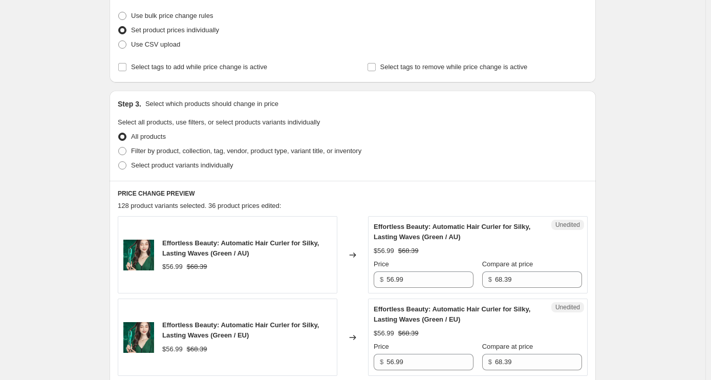
scroll to position [256, 0]
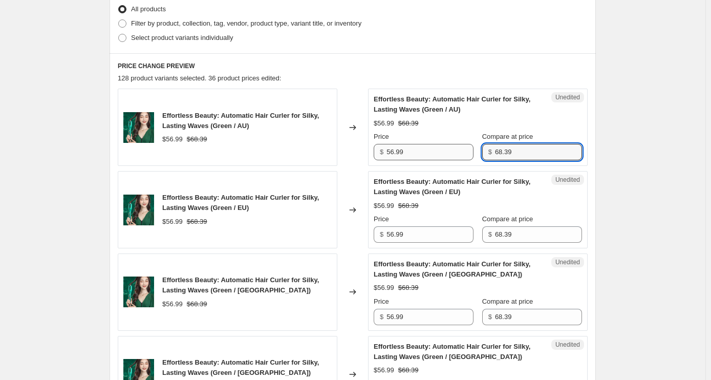
drag, startPoint x: 523, startPoint y: 150, endPoint x: 445, endPoint y: 150, distance: 78.9
click at [445, 150] on div "Price $ 56.99 Compare at price $ 68.39" at bounding box center [478, 146] width 208 height 29
type input "113.98"
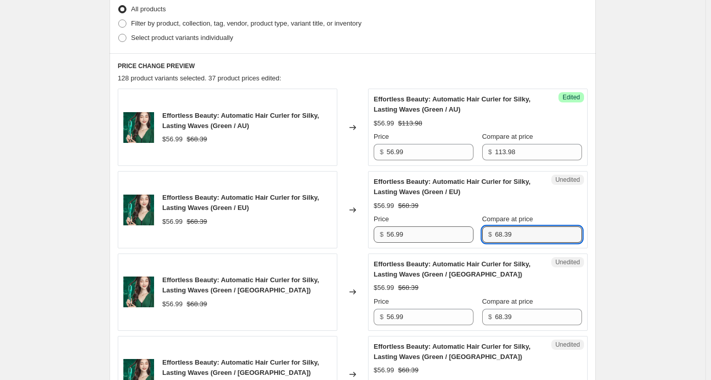
drag, startPoint x: 525, startPoint y: 237, endPoint x: 406, endPoint y: 228, distance: 119.7
click at [406, 228] on div "Price $ 56.99 Compare at price $ 68.39" at bounding box center [478, 228] width 208 height 29
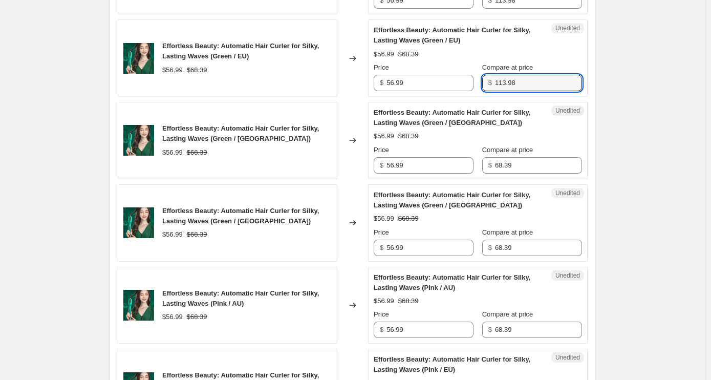
scroll to position [410, 0]
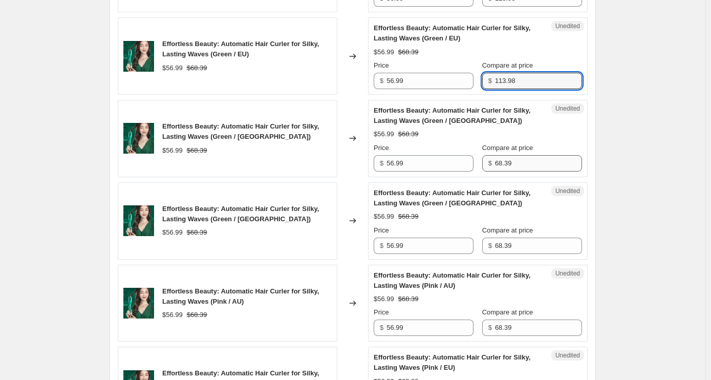
type input "113.98"
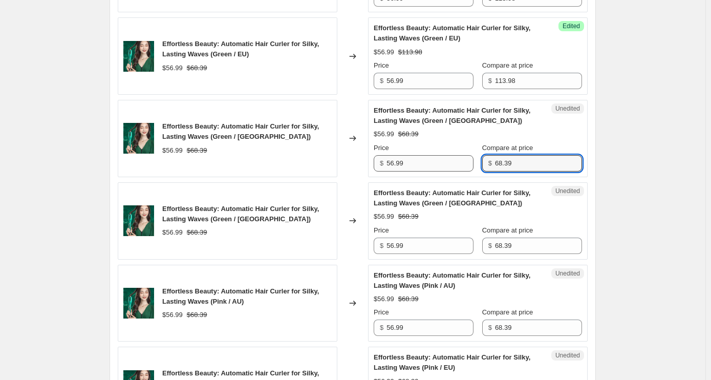
drag, startPoint x: 520, startPoint y: 164, endPoint x: 441, endPoint y: 157, distance: 79.8
click at [441, 157] on div "Price $ 56.99 Compare at price $ 68.39" at bounding box center [478, 157] width 208 height 29
type input "113.98"
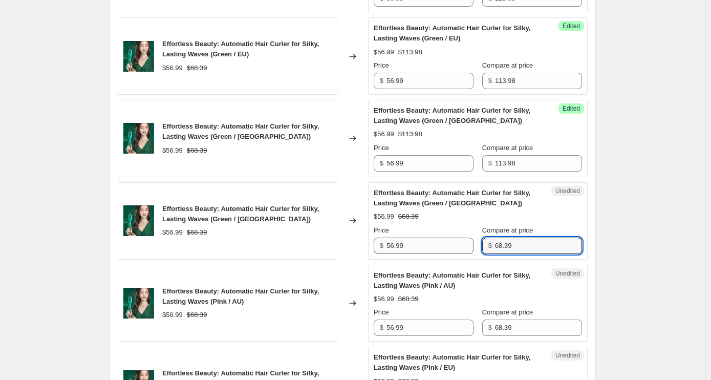
drag, startPoint x: 532, startPoint y: 244, endPoint x: 451, endPoint y: 242, distance: 81.5
click at [451, 242] on div "Price $ 56.99 Compare at price $ 68.39" at bounding box center [478, 239] width 208 height 29
type input "113.98"
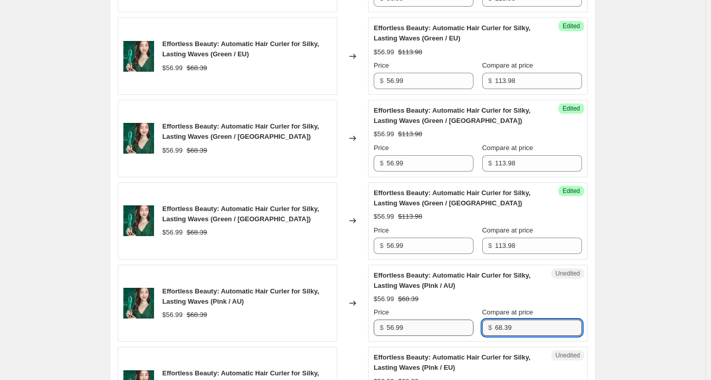
drag, startPoint x: 524, startPoint y: 323, endPoint x: 475, endPoint y: 323, distance: 49.7
click at [471, 323] on div "Price $ 56.99 Compare at price $ 68.39" at bounding box center [478, 321] width 208 height 29
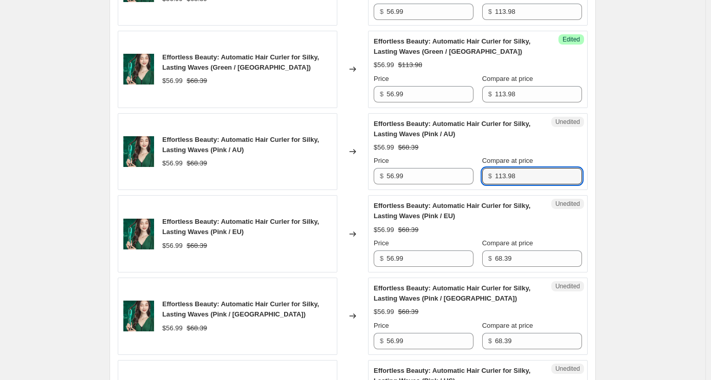
scroll to position [563, 0]
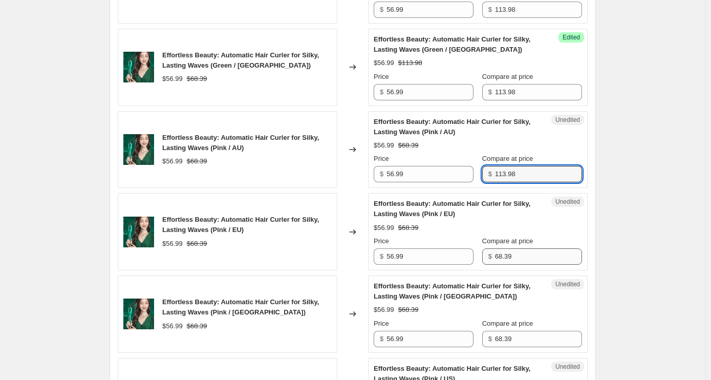
type input "113.98"
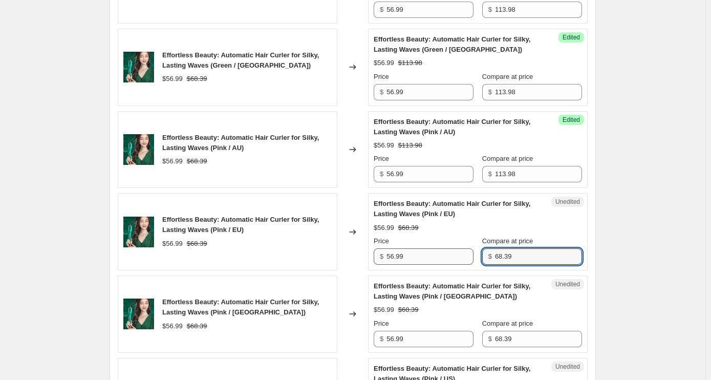
drag, startPoint x: 520, startPoint y: 257, endPoint x: 443, endPoint y: 251, distance: 77.6
click at [443, 251] on div "Price $ 56.99 Compare at price $ 68.39" at bounding box center [478, 250] width 208 height 29
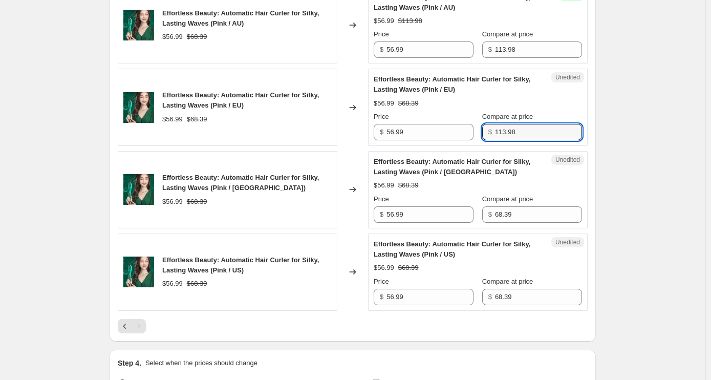
scroll to position [717, 0]
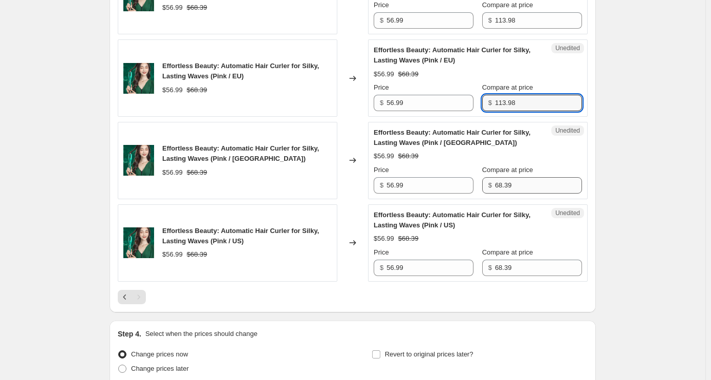
type input "113.98"
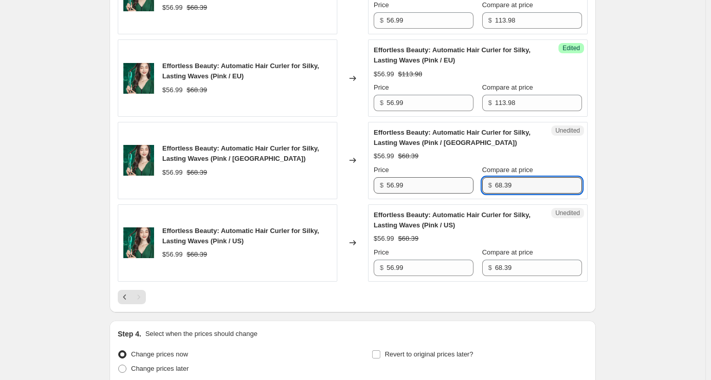
drag, startPoint x: 527, startPoint y: 185, endPoint x: 414, endPoint y: 176, distance: 112.5
click at [414, 176] on div "Price $ 56.99 Compare at price $ 68.39" at bounding box center [478, 179] width 208 height 29
type input "113.98"
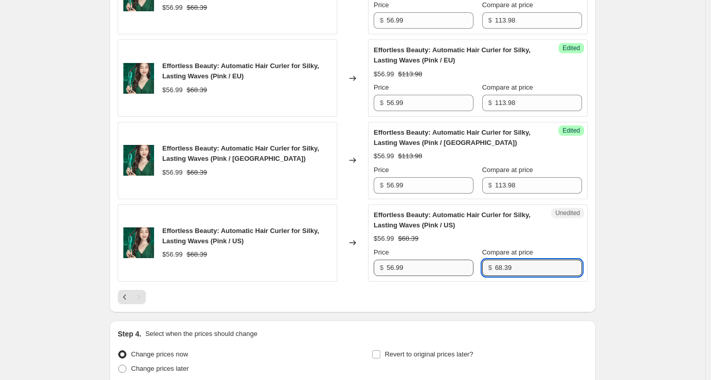
drag, startPoint x: 521, startPoint y: 268, endPoint x: 439, endPoint y: 268, distance: 81.9
click at [439, 268] on div "Price $ 56.99 Compare at price $ 68.39" at bounding box center [478, 261] width 208 height 29
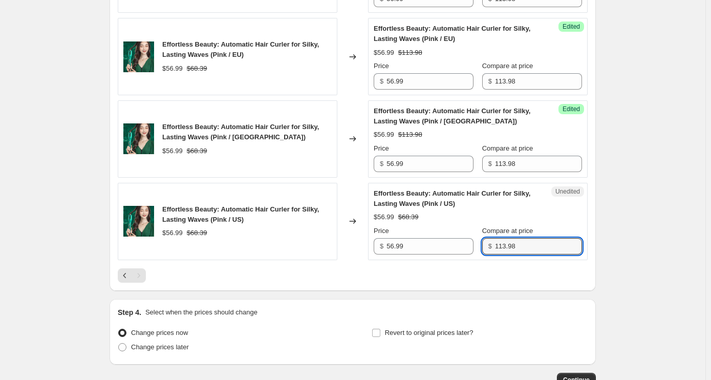
scroll to position [806, 0]
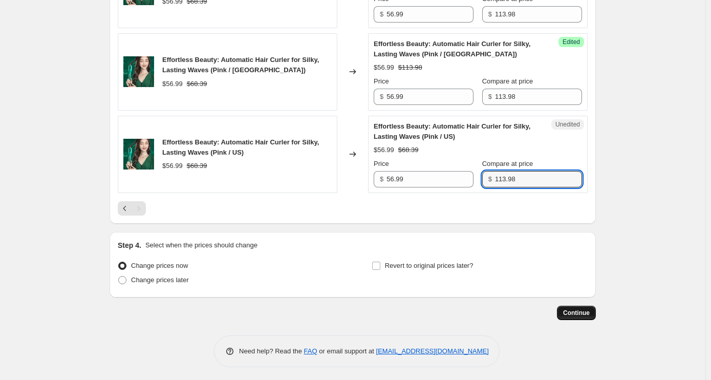
type input "113.98"
click at [586, 311] on span "Continue" at bounding box center [576, 313] width 27 height 8
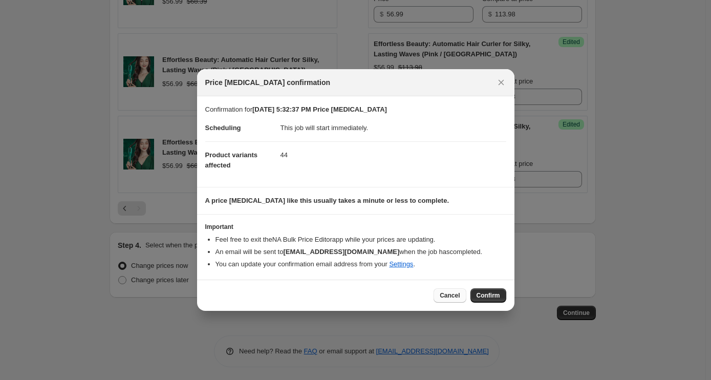
click at [456, 301] on button "Cancel" at bounding box center [450, 295] width 32 height 14
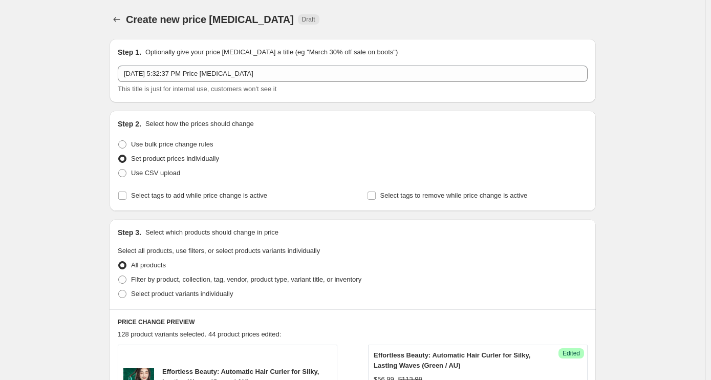
scroll to position [806, 0]
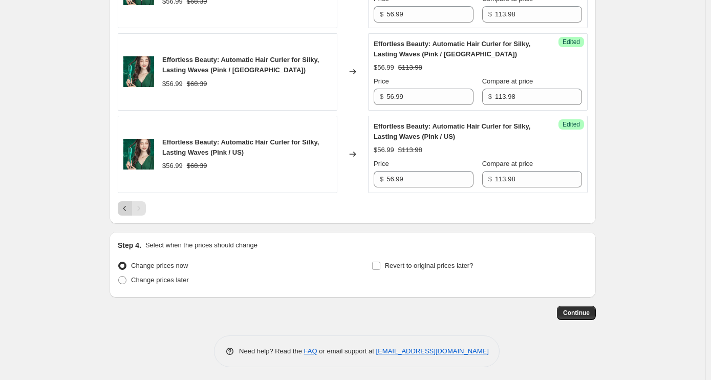
click at [127, 207] on icon "Previous" at bounding box center [125, 208] width 10 height 10
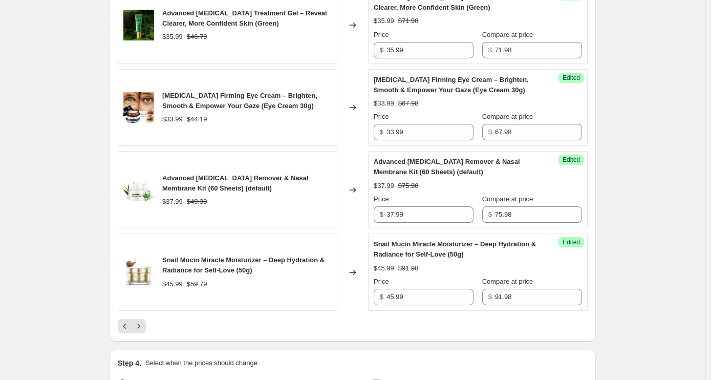
scroll to position [1676, 0]
click at [122, 324] on icon "Previous" at bounding box center [125, 326] width 10 height 10
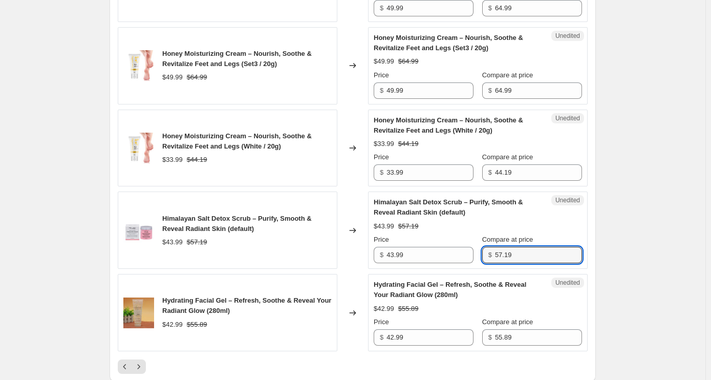
drag, startPoint x: 517, startPoint y: 211, endPoint x: 491, endPoint y: 209, distance: 26.2
click at [491, 247] on div "$ 57.19" at bounding box center [532, 255] width 100 height 16
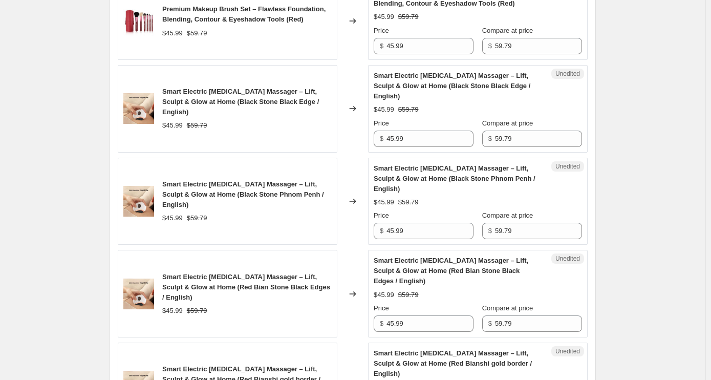
scroll to position [857, 0]
type input "87.98"
drag, startPoint x: 524, startPoint y: 130, endPoint x: 451, endPoint y: 114, distance: 74.8
click at [451, 118] on div "Price $ 45.99 Compare at price $ 59.79" at bounding box center [478, 132] width 208 height 29
type input "91.98"
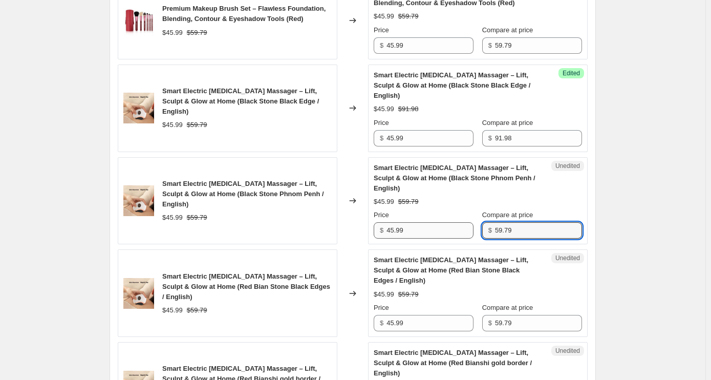
drag, startPoint x: 520, startPoint y: 210, endPoint x: 465, endPoint y: 205, distance: 56.1
click at [465, 210] on div "Price $ 45.99 Compare at price $ 59.79" at bounding box center [478, 224] width 208 height 29
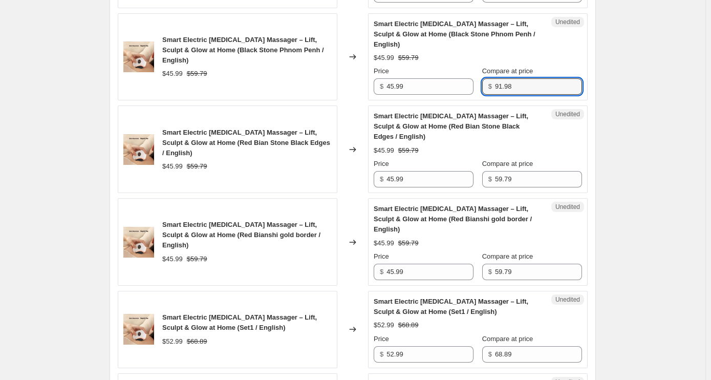
scroll to position [1011, 0]
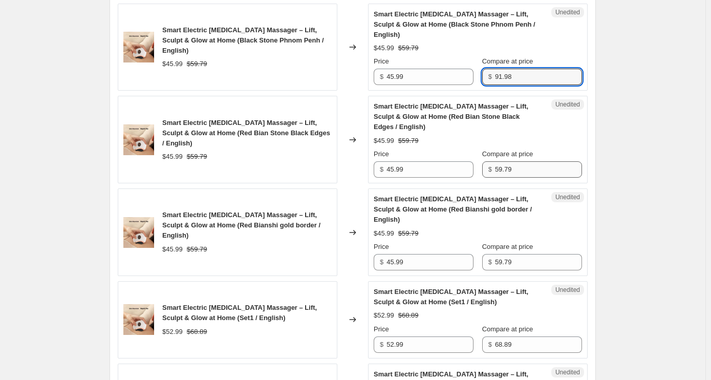
type input "91.98"
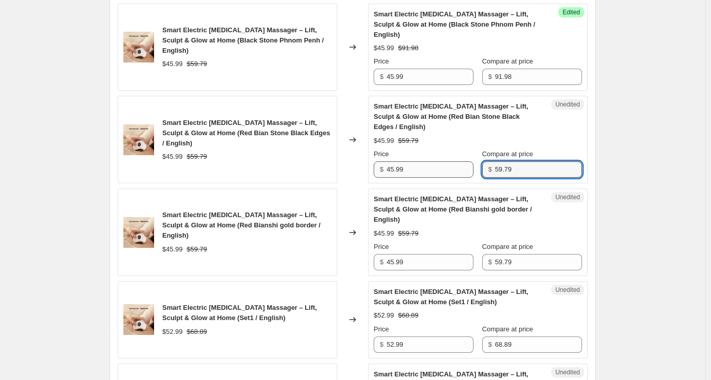
drag, startPoint x: 524, startPoint y: 139, endPoint x: 453, endPoint y: 135, distance: 71.3
click at [453, 149] on div "Price $ 45.99 Compare at price $ 59.79" at bounding box center [478, 163] width 208 height 29
type input "91.98"
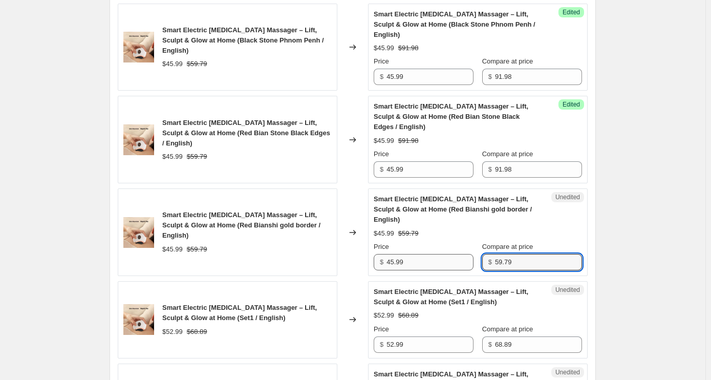
drag, startPoint x: 520, startPoint y: 218, endPoint x: 459, endPoint y: 216, distance: 61.5
click at [459, 242] on div "Price $ 45.99 Compare at price $ 59.79" at bounding box center [478, 256] width 208 height 29
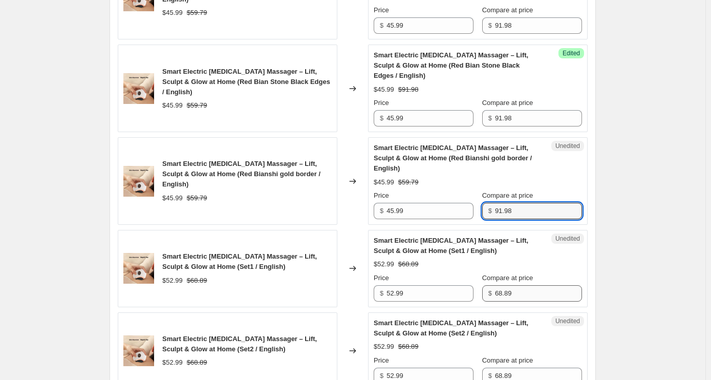
type input "91.98"
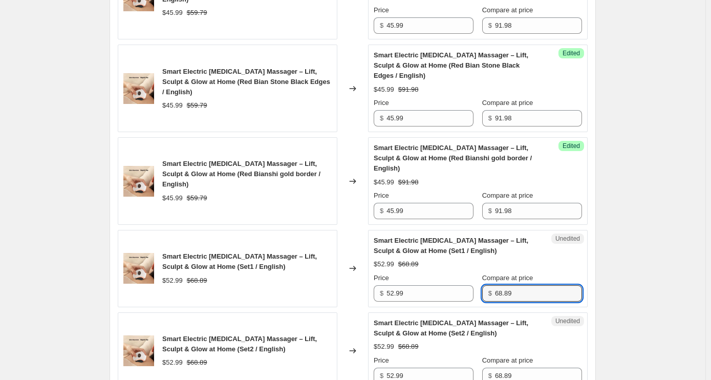
drag, startPoint x: 537, startPoint y: 256, endPoint x: 477, endPoint y: 253, distance: 60.5
click at [477, 273] on div "Price $ 52.99 Compare at price $ 68.89" at bounding box center [478, 287] width 208 height 29
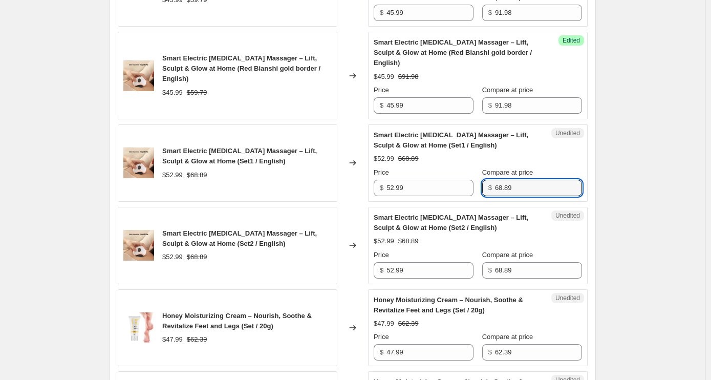
scroll to position [1164, 0]
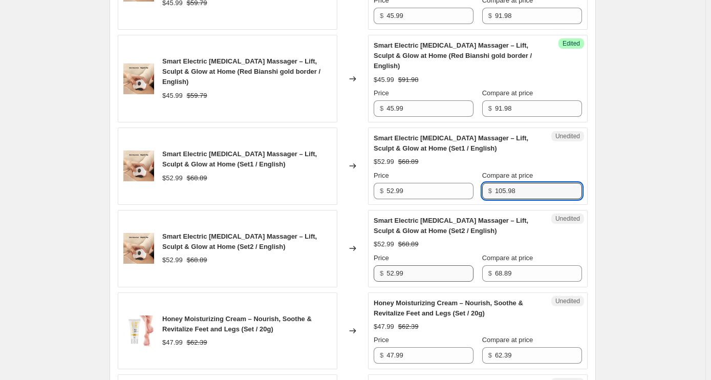
type input "105.98"
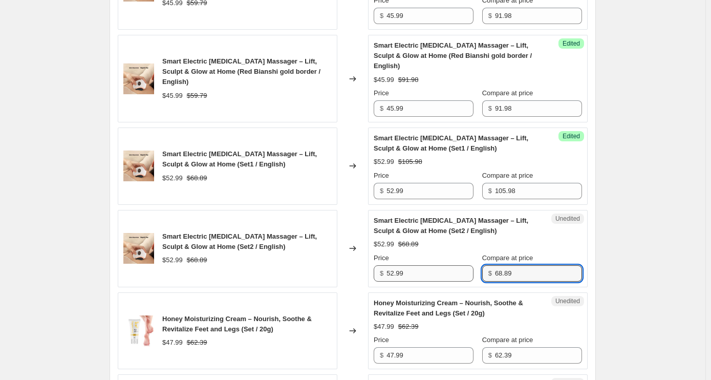
drag, startPoint x: 435, startPoint y: 224, endPoint x: 410, endPoint y: 223, distance: 24.6
click at [410, 253] on div "Price $ 52.99 Compare at price $ 68.89" at bounding box center [478, 267] width 208 height 29
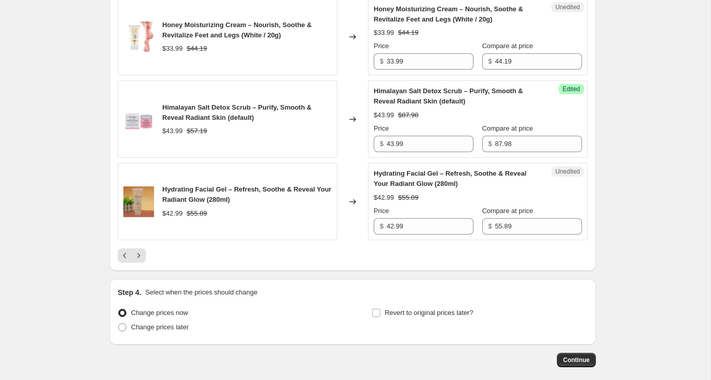
scroll to position [1792, 0]
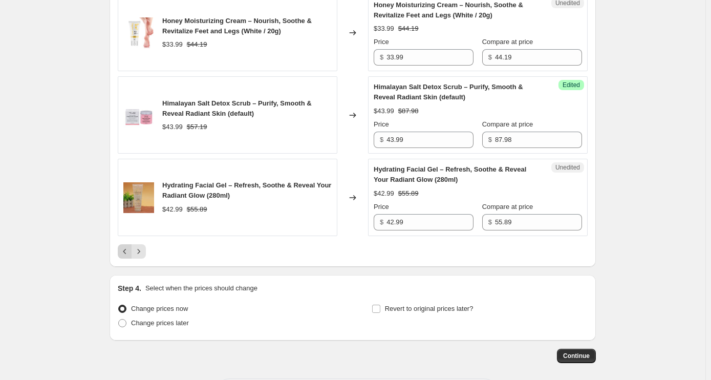
type input "105.98"
click at [126, 246] on icon "Previous" at bounding box center [125, 251] width 10 height 10
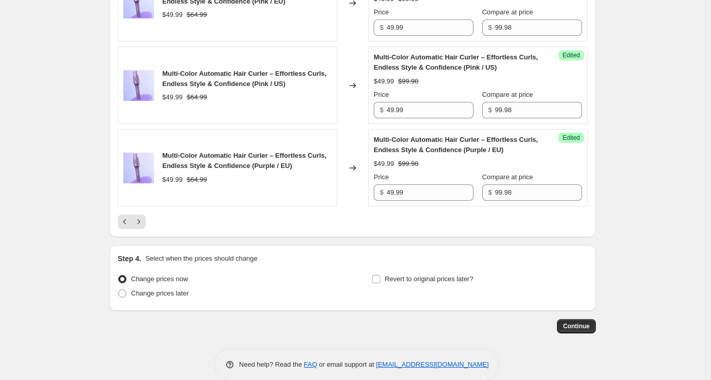
scroll to position [1802, 0]
click at [570, 321] on span "Continue" at bounding box center [576, 325] width 27 height 8
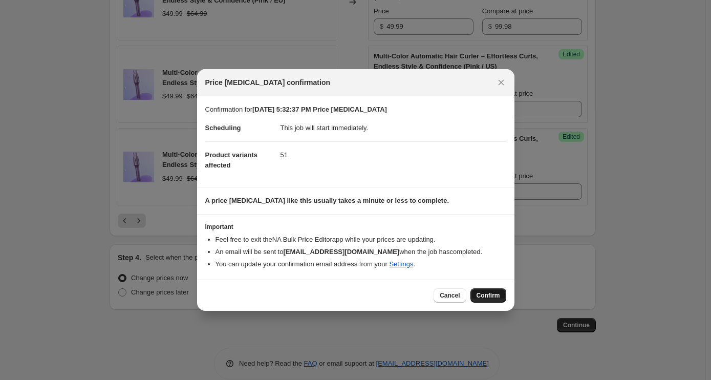
click at [490, 296] on span "Confirm" at bounding box center [489, 295] width 24 height 8
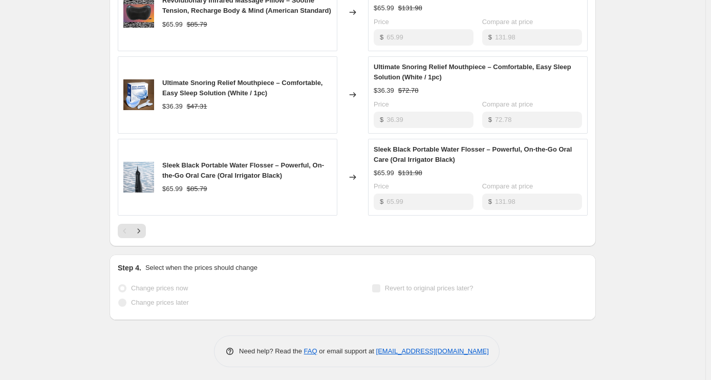
scroll to position [634, 0]
click at [141, 225] on icon "Next" at bounding box center [139, 230] width 10 height 10
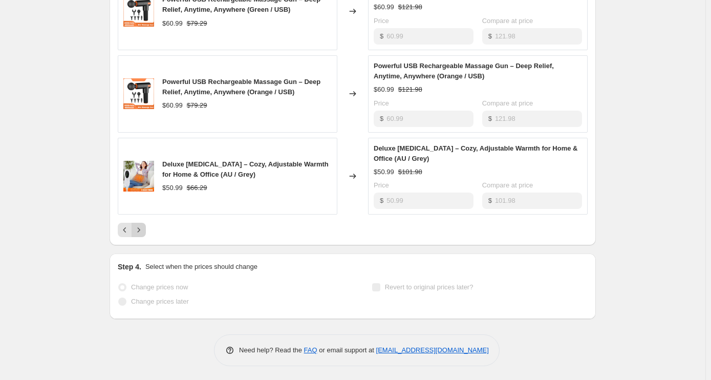
click at [139, 226] on icon "Next" at bounding box center [139, 230] width 10 height 10
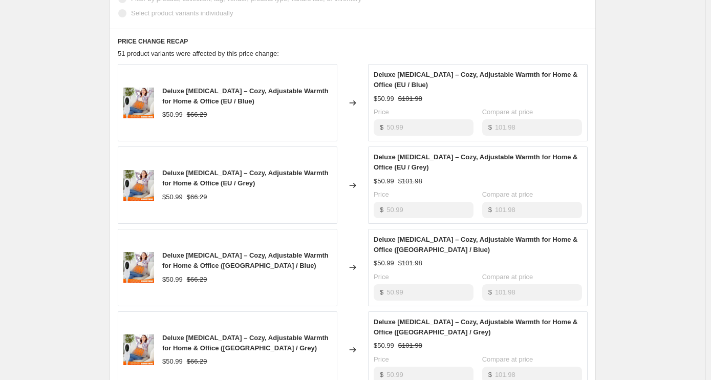
scroll to position [0, 0]
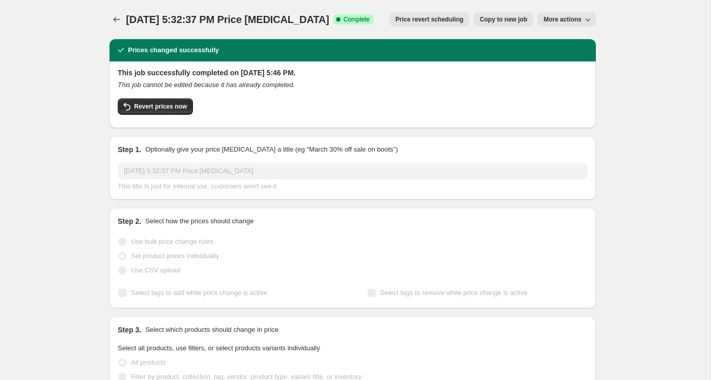
click at [587, 18] on icon "button" at bounding box center [588, 19] width 10 height 10
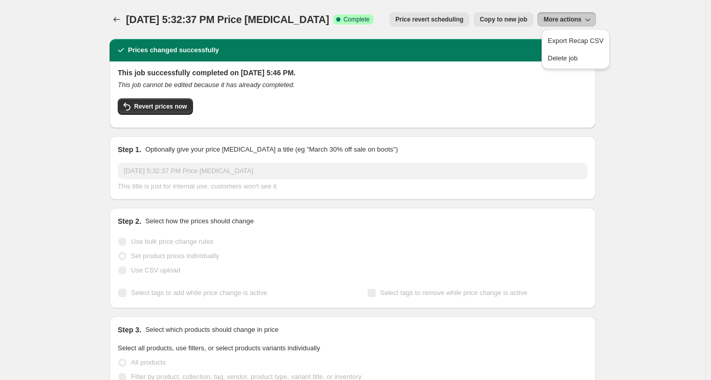
click at [520, 20] on span "Copy to new job" at bounding box center [504, 19] width 48 height 8
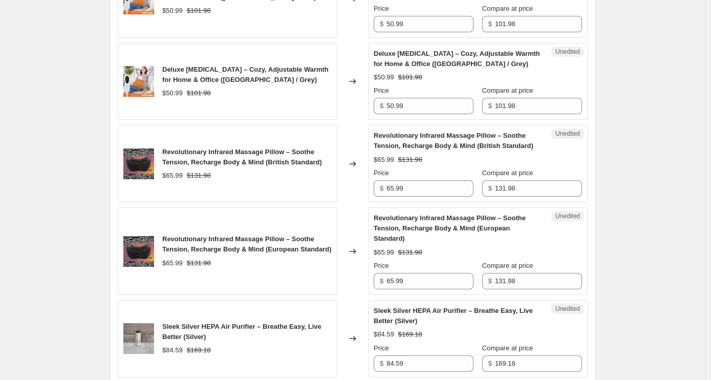
scroll to position [1588, 0]
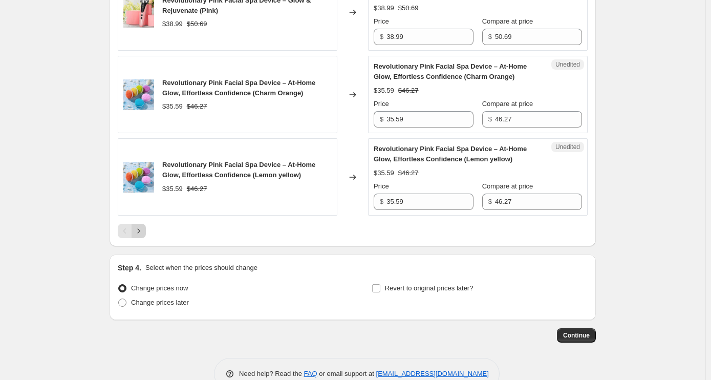
click at [143, 226] on icon "Next" at bounding box center [139, 231] width 10 height 10
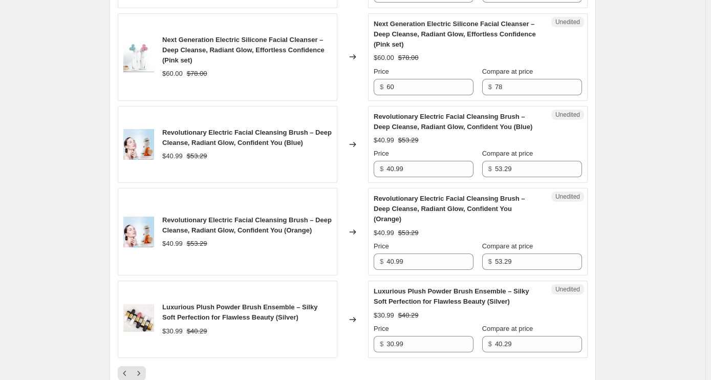
scroll to position [1689, 0]
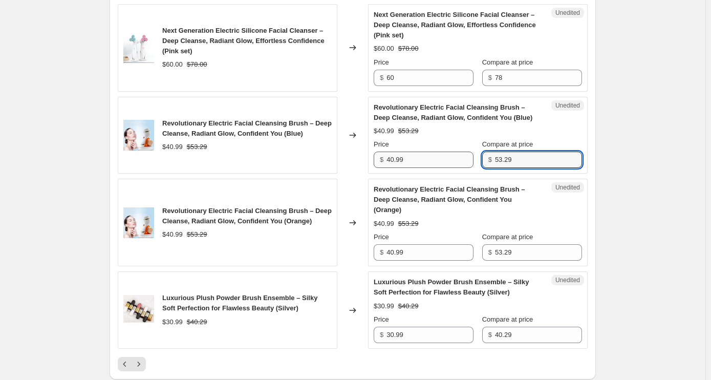
drag, startPoint x: 526, startPoint y: 162, endPoint x: 448, endPoint y: 158, distance: 78.0
click at [448, 158] on div "Price $ 40.99 Compare at price $ 53.29" at bounding box center [478, 153] width 208 height 29
type input "81.98"
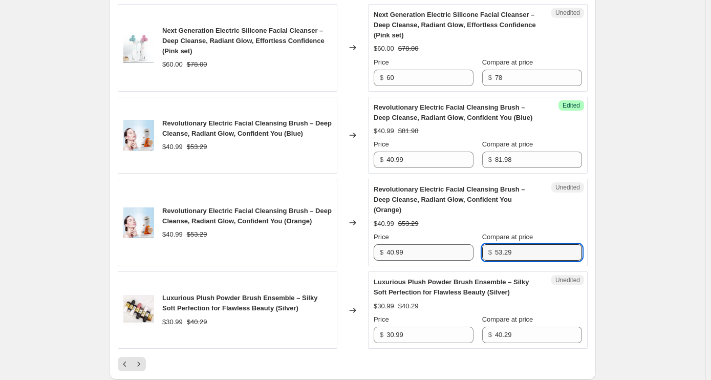
drag, startPoint x: 525, startPoint y: 239, endPoint x: 446, endPoint y: 233, distance: 79.1
click at [446, 233] on div "Price $ 40.99 Compare at price $ 53.29" at bounding box center [478, 246] width 208 height 29
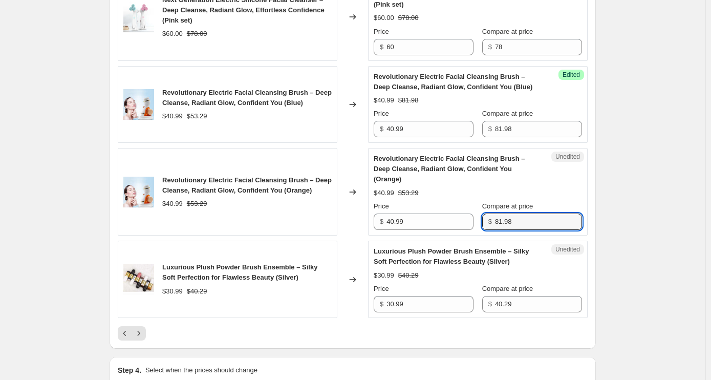
scroll to position [1792, 0]
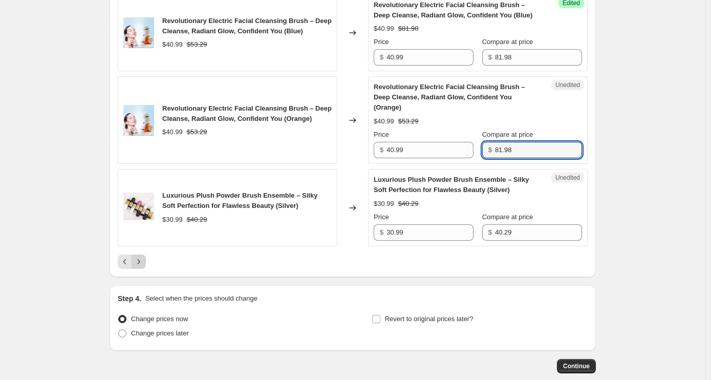
type input "81.98"
click at [139, 257] on icon "Next" at bounding box center [139, 262] width 10 height 10
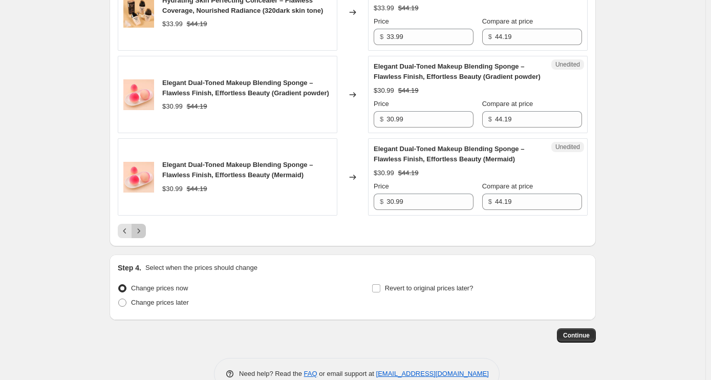
click at [140, 228] on icon "Next" at bounding box center [139, 230] width 3 height 5
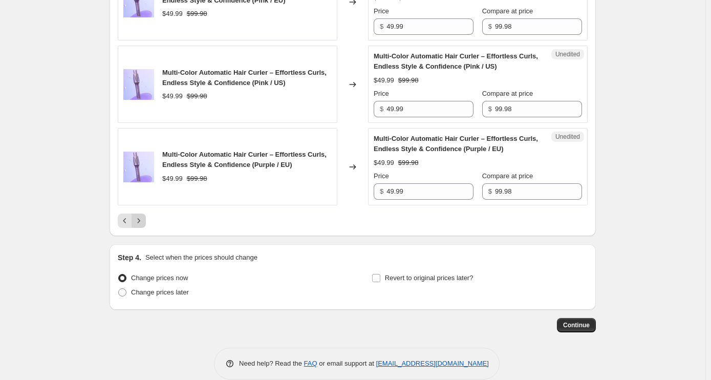
click at [140, 216] on icon "Next" at bounding box center [139, 221] width 10 height 10
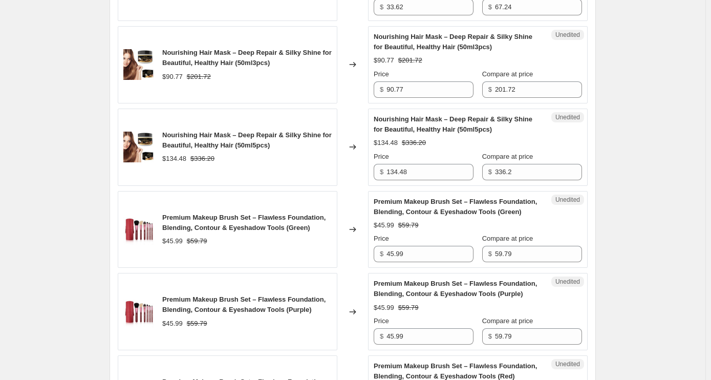
scroll to position [357, 0]
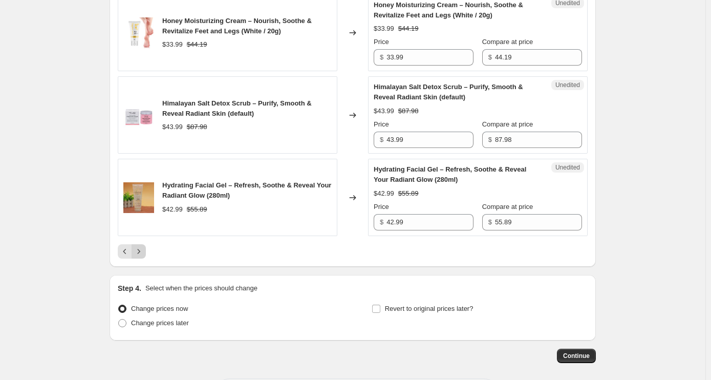
click at [141, 246] on icon "Next" at bounding box center [139, 251] width 10 height 10
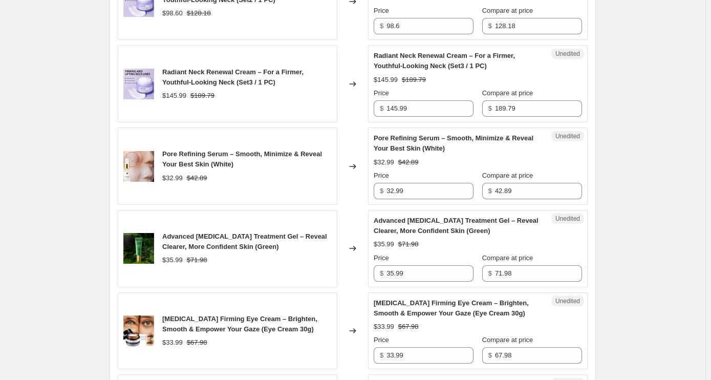
scroll to position [1433, 0]
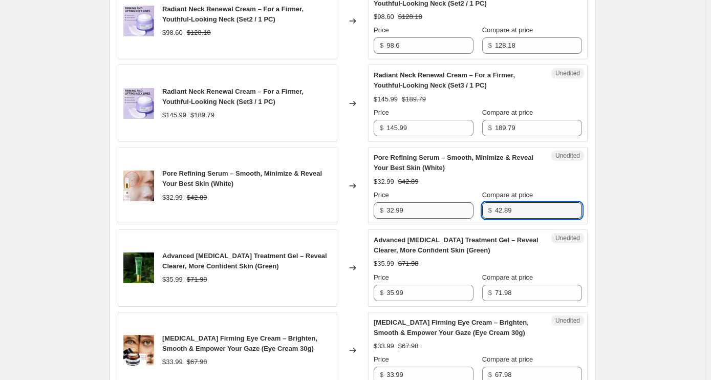
drag, startPoint x: 530, startPoint y: 212, endPoint x: 459, endPoint y: 207, distance: 71.3
click at [459, 207] on div "Price $ 32.99 Compare at price $ 42.89" at bounding box center [478, 204] width 208 height 29
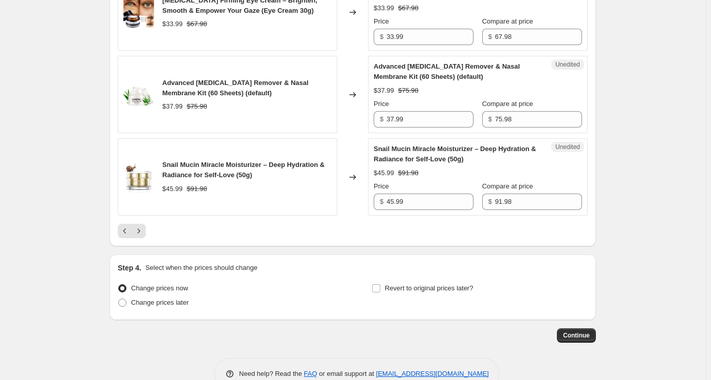
scroll to position [1792, 0]
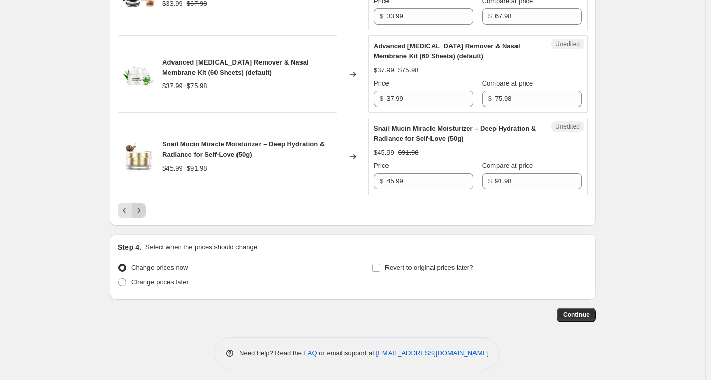
type input "65.98"
click at [141, 206] on icon "Next" at bounding box center [139, 210] width 10 height 10
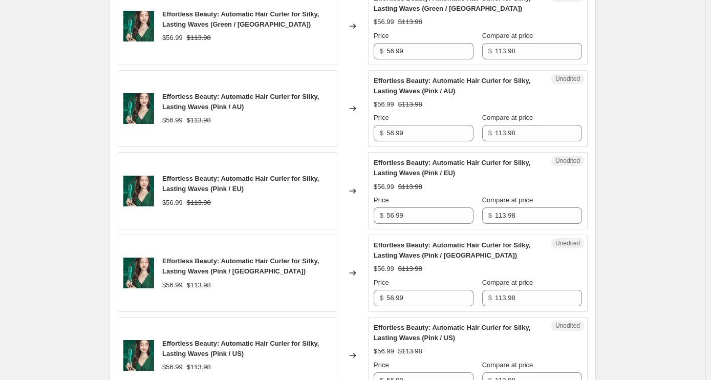
scroll to position [806, 0]
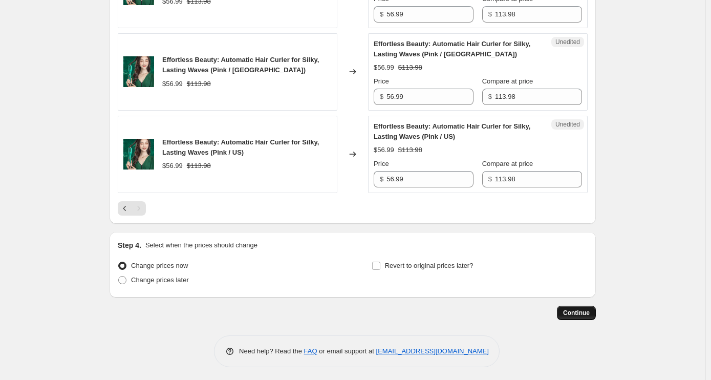
click at [584, 309] on span "Continue" at bounding box center [576, 313] width 27 height 8
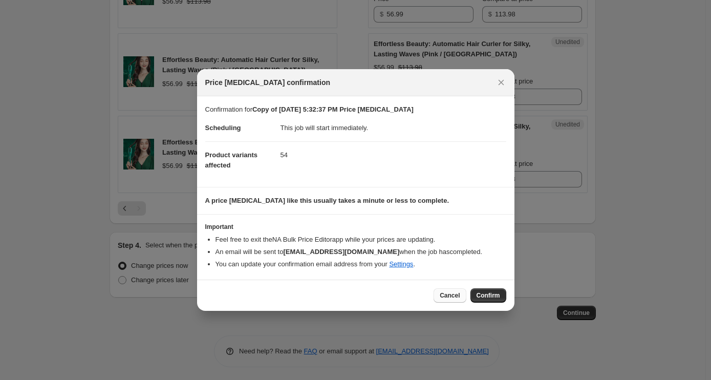
click at [453, 298] on span "Cancel" at bounding box center [450, 295] width 20 height 8
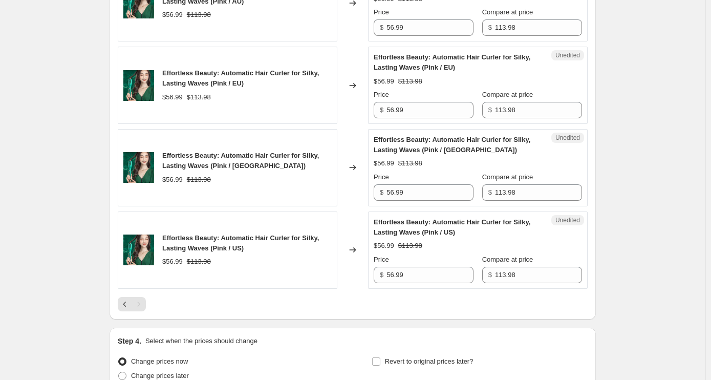
scroll to position [806, 0]
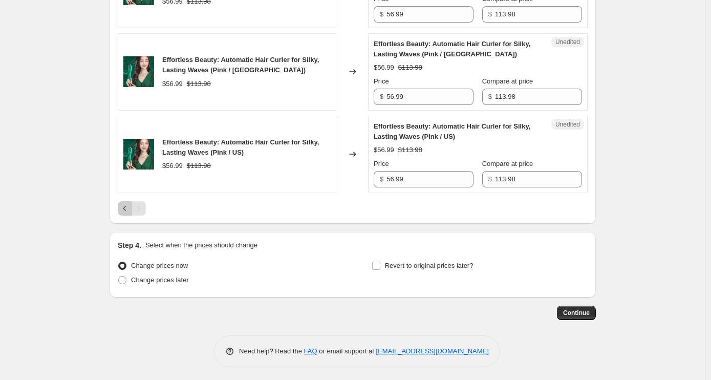
click at [123, 206] on icon "Previous" at bounding box center [125, 208] width 10 height 10
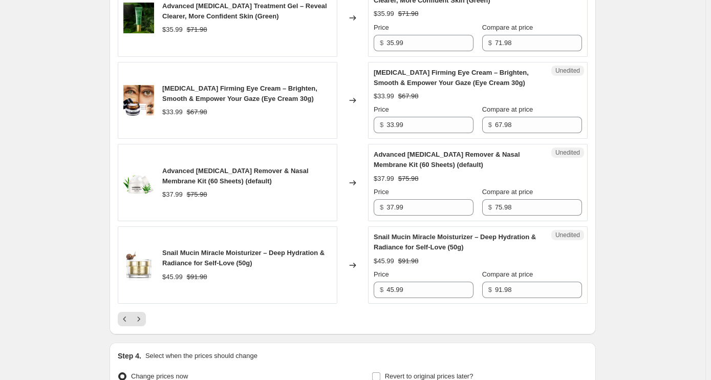
scroll to position [1792, 0]
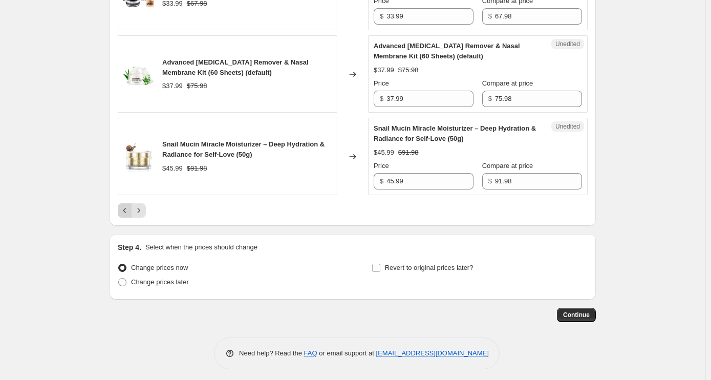
click at [129, 206] on icon "Previous" at bounding box center [125, 210] width 10 height 10
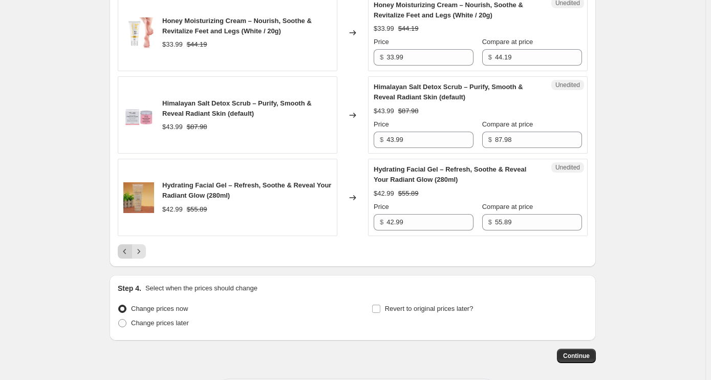
click at [128, 246] on icon "Previous" at bounding box center [125, 251] width 10 height 10
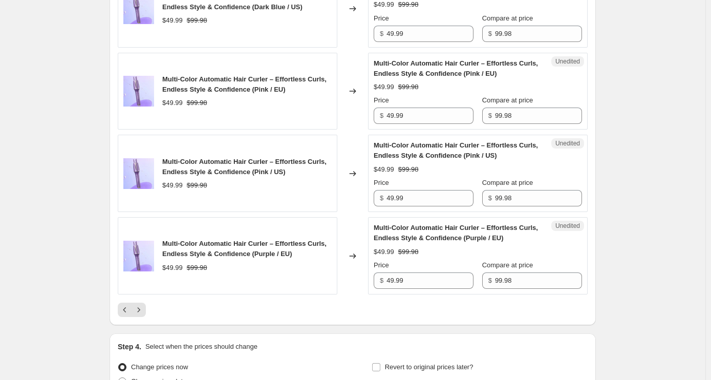
scroll to position [1802, 0]
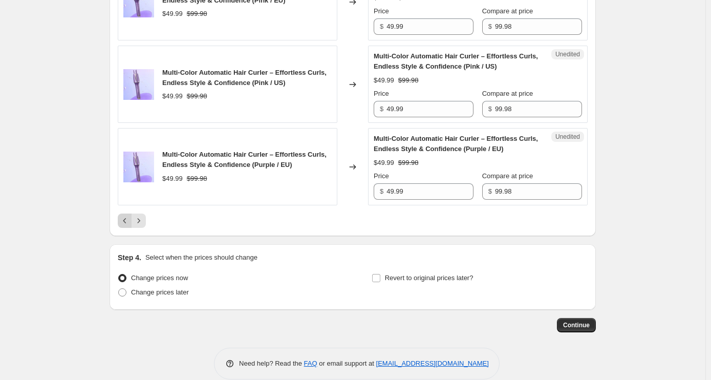
click at [122, 216] on icon "Previous" at bounding box center [125, 221] width 10 height 10
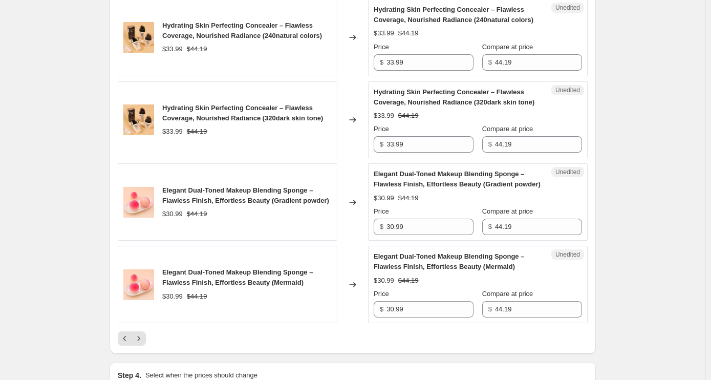
scroll to position [1792, 0]
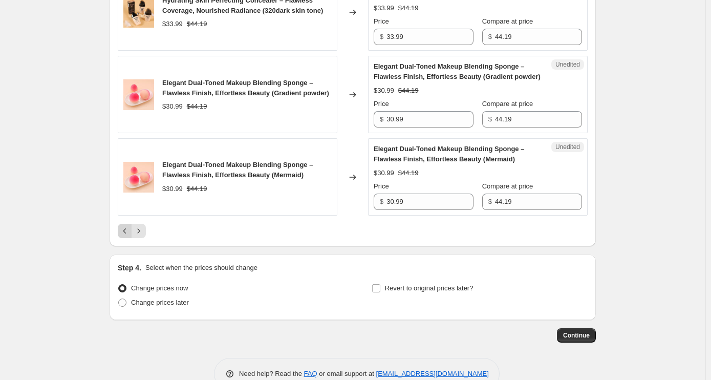
click at [123, 226] on icon "Previous" at bounding box center [125, 231] width 10 height 10
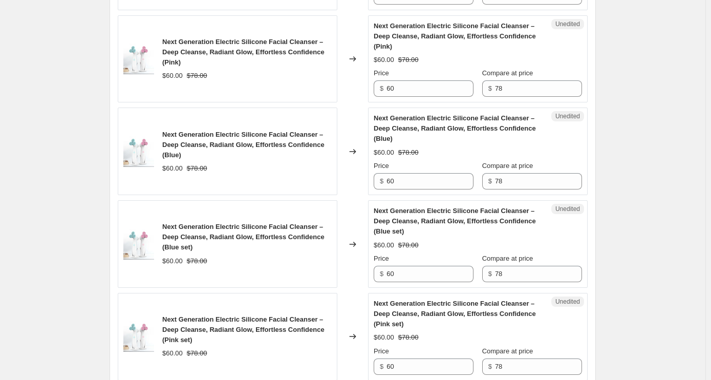
scroll to position [1320, 0]
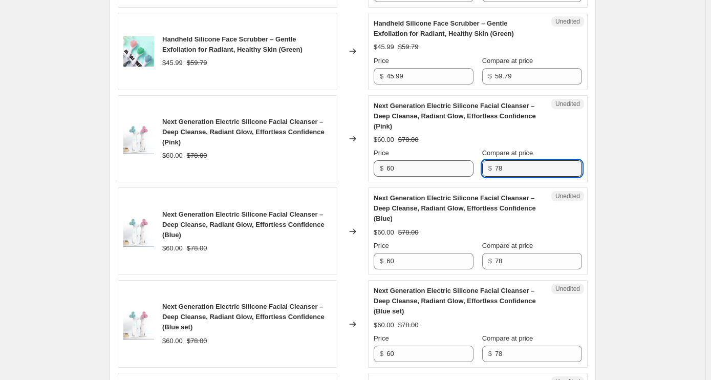
drag, startPoint x: 522, startPoint y: 172, endPoint x: 467, endPoint y: 167, distance: 55.5
click at [467, 167] on div "Price $ 60 Compare at price $ 78" at bounding box center [478, 162] width 208 height 29
type input "120"
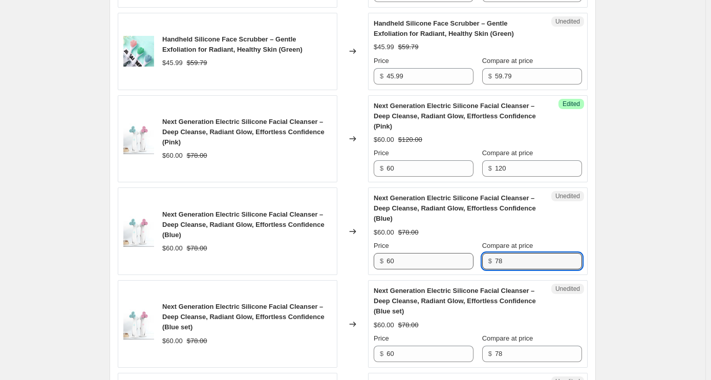
click at [455, 261] on div "Price $ 60 Compare at price $ 78" at bounding box center [478, 255] width 208 height 29
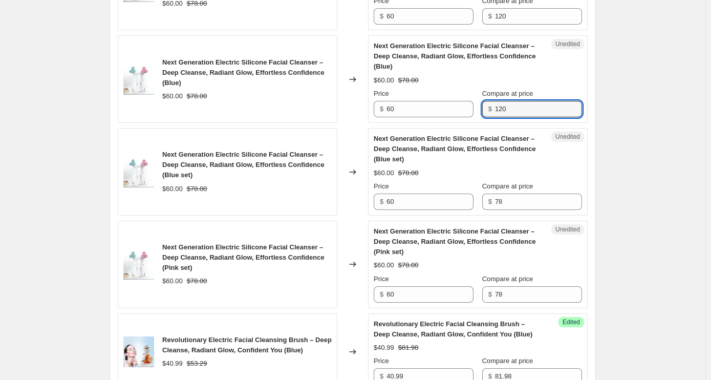
scroll to position [1474, 0]
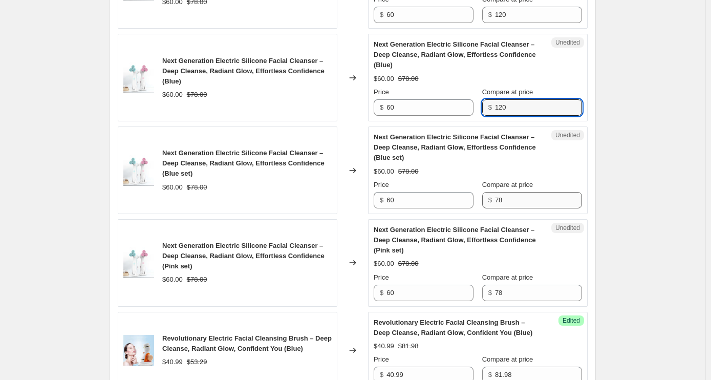
type input "120"
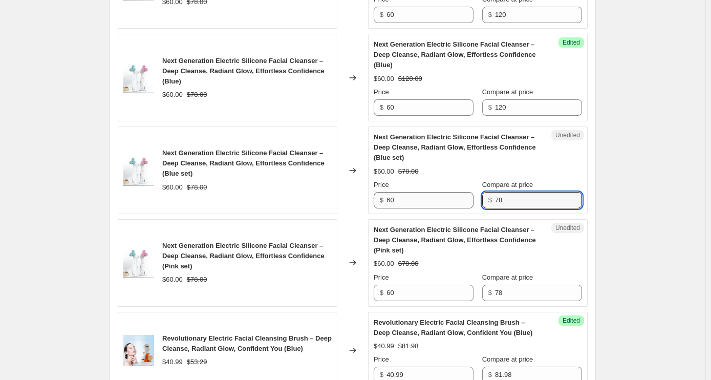
drag, startPoint x: 504, startPoint y: 198, endPoint x: 457, endPoint y: 194, distance: 47.3
click at [457, 194] on div "Price $ 60 Compare at price $ 78" at bounding box center [478, 194] width 208 height 29
type input "120"
drag, startPoint x: 510, startPoint y: 285, endPoint x: 486, endPoint y: 285, distance: 24.1
click at [486, 285] on div "$ 78" at bounding box center [532, 293] width 100 height 16
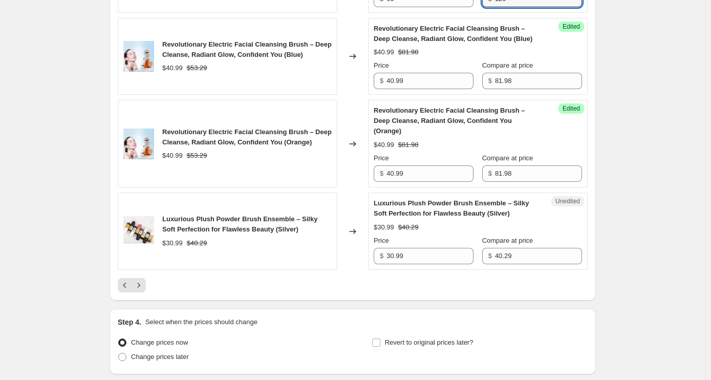
scroll to position [1833, 0]
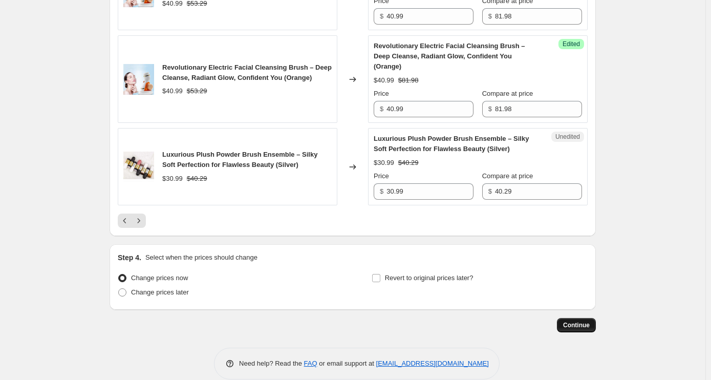
type input "120"
click at [583, 318] on button "Continue" at bounding box center [576, 325] width 39 height 14
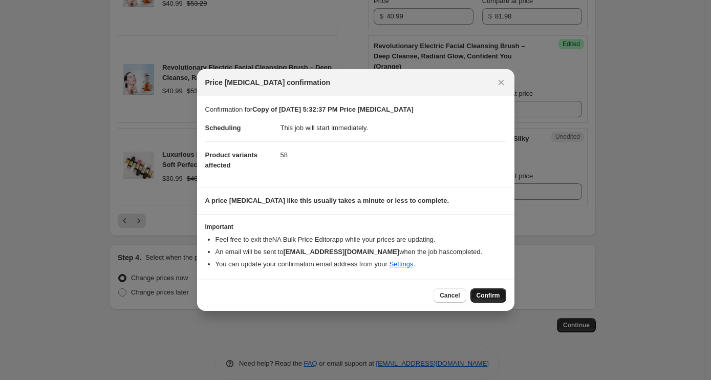
click at [500, 295] on span "Confirm" at bounding box center [489, 295] width 24 height 8
